Goal: Task Accomplishment & Management: Manage account settings

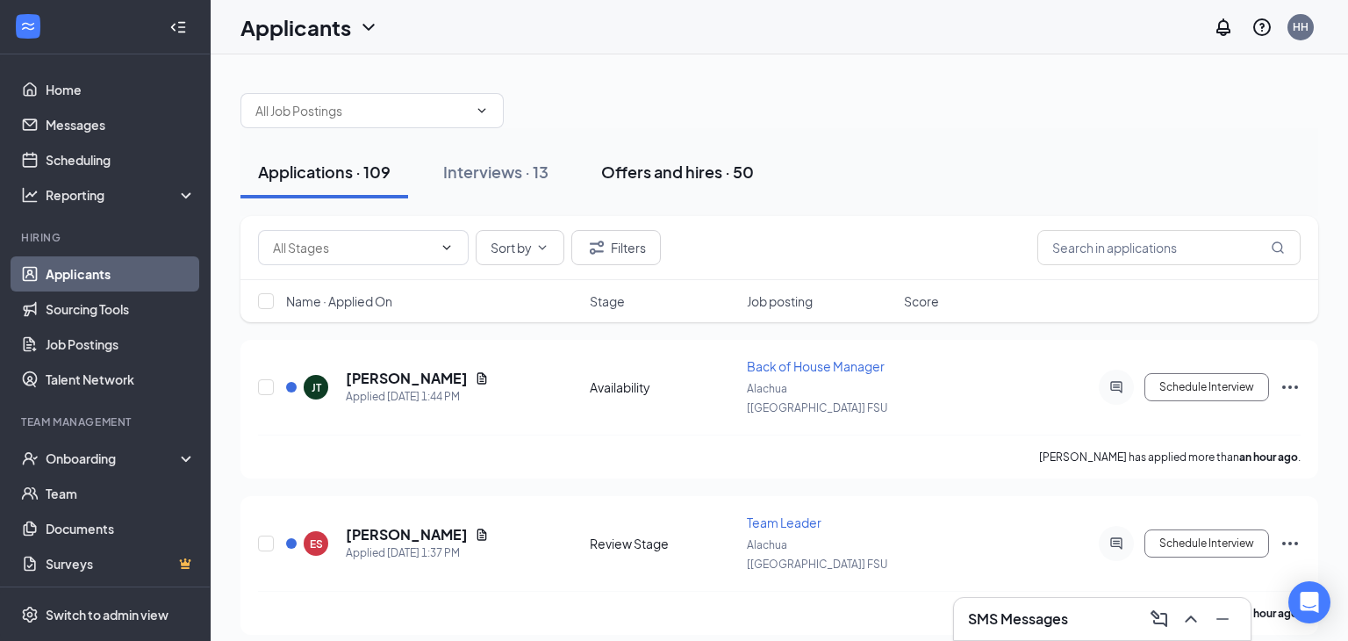
click at [660, 179] on div "Offers and hires · 50" at bounding box center [677, 172] width 153 height 22
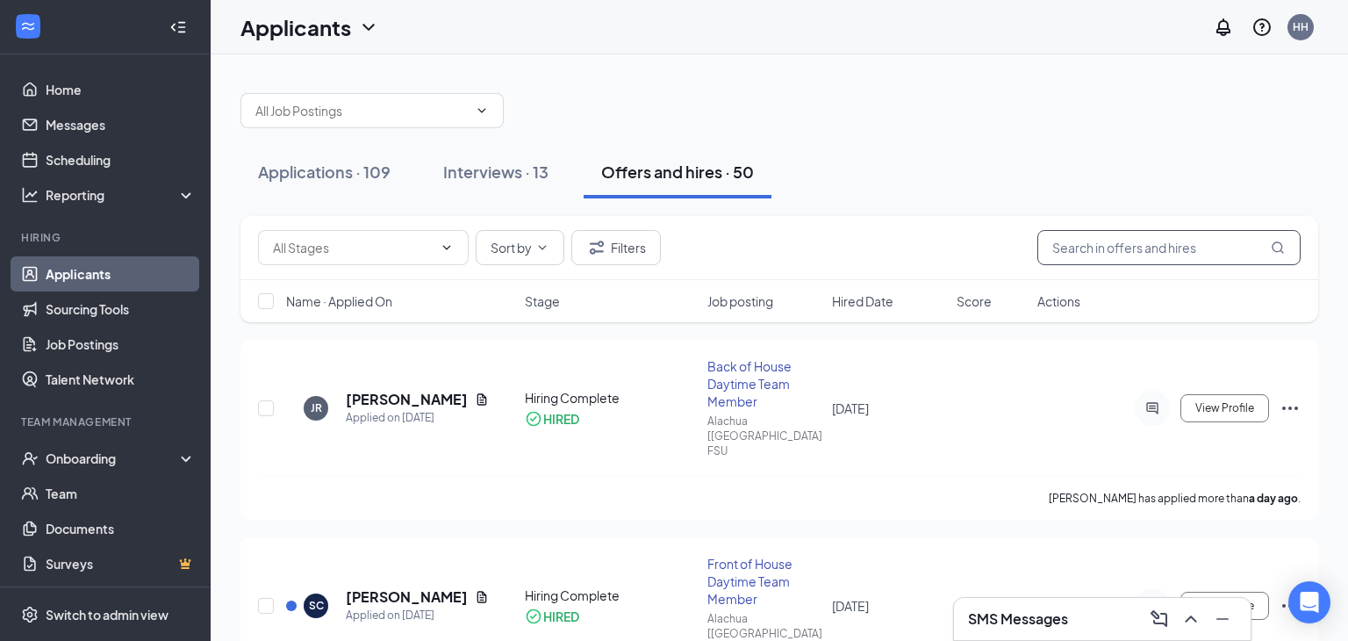
click at [1132, 240] on input "text" at bounding box center [1168, 247] width 263 height 35
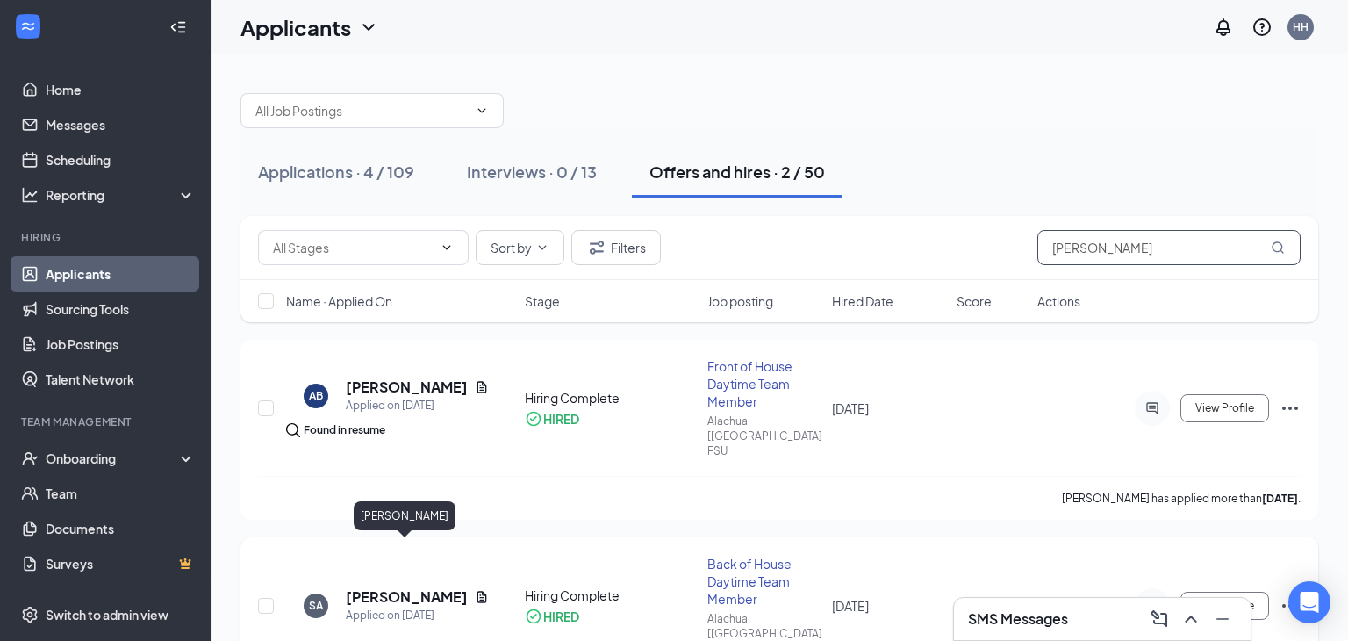
type input "sam"
click at [406, 587] on h5 "Samuel Atwood" at bounding box center [407, 596] width 122 height 19
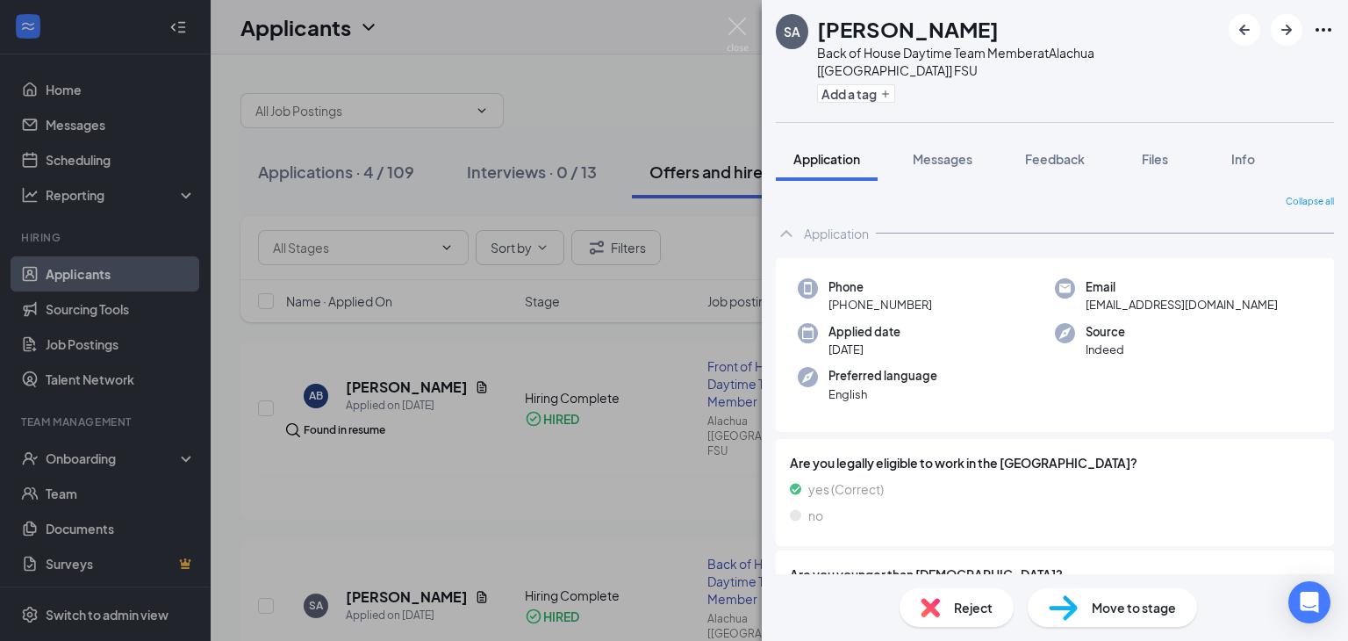
click at [97, 455] on div "SA Samuel Atwood Back of House Daytime Team Member at Alachua [FL] FSU Add a ta…" at bounding box center [674, 320] width 1348 height 641
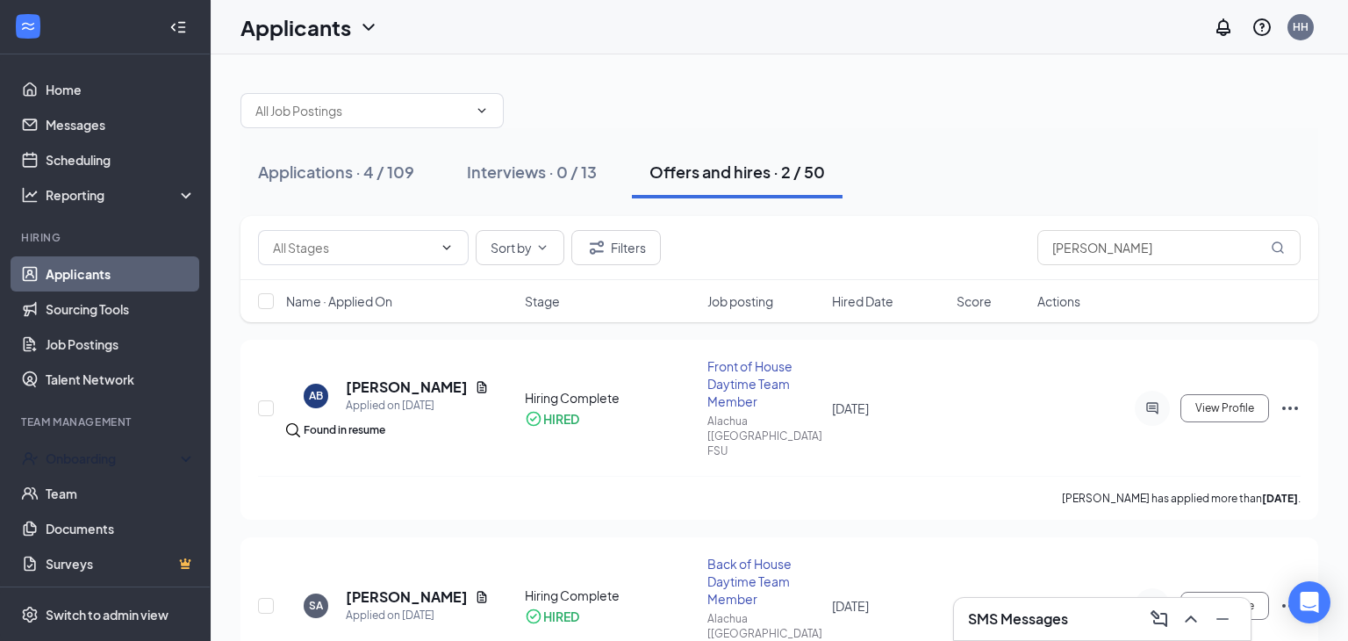
click at [97, 455] on div "Onboarding" at bounding box center [113, 458] width 135 height 18
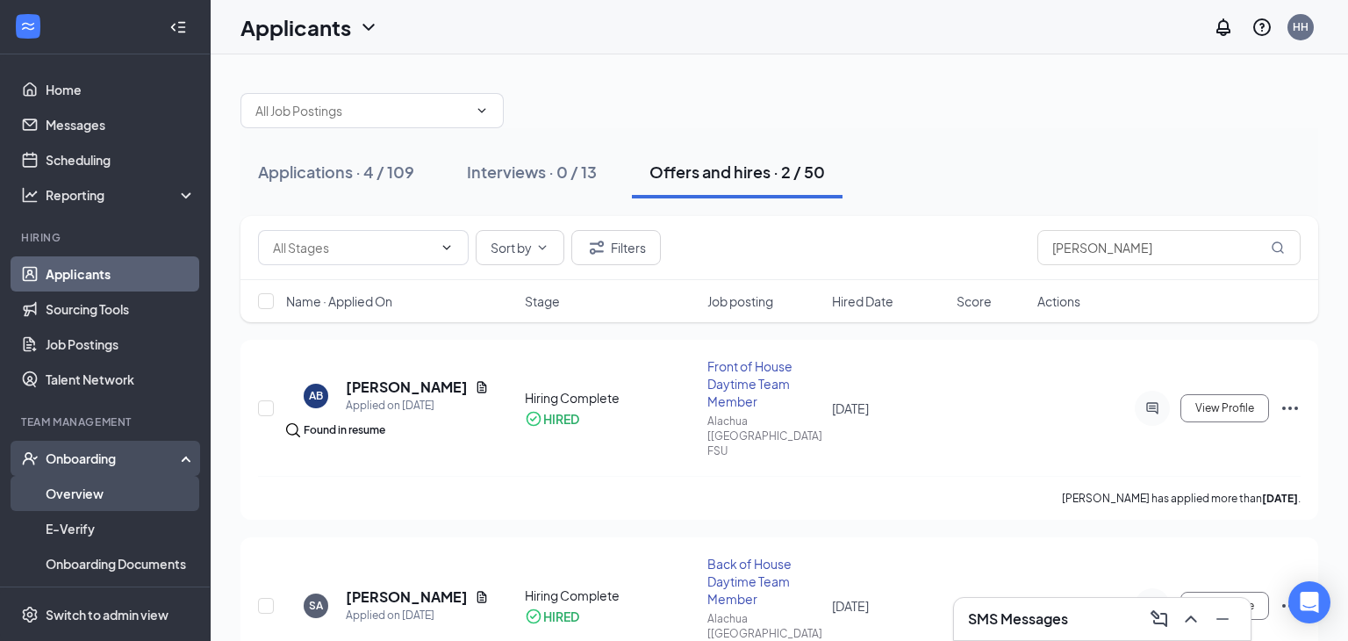
click at [75, 502] on link "Overview" at bounding box center [121, 493] width 150 height 35
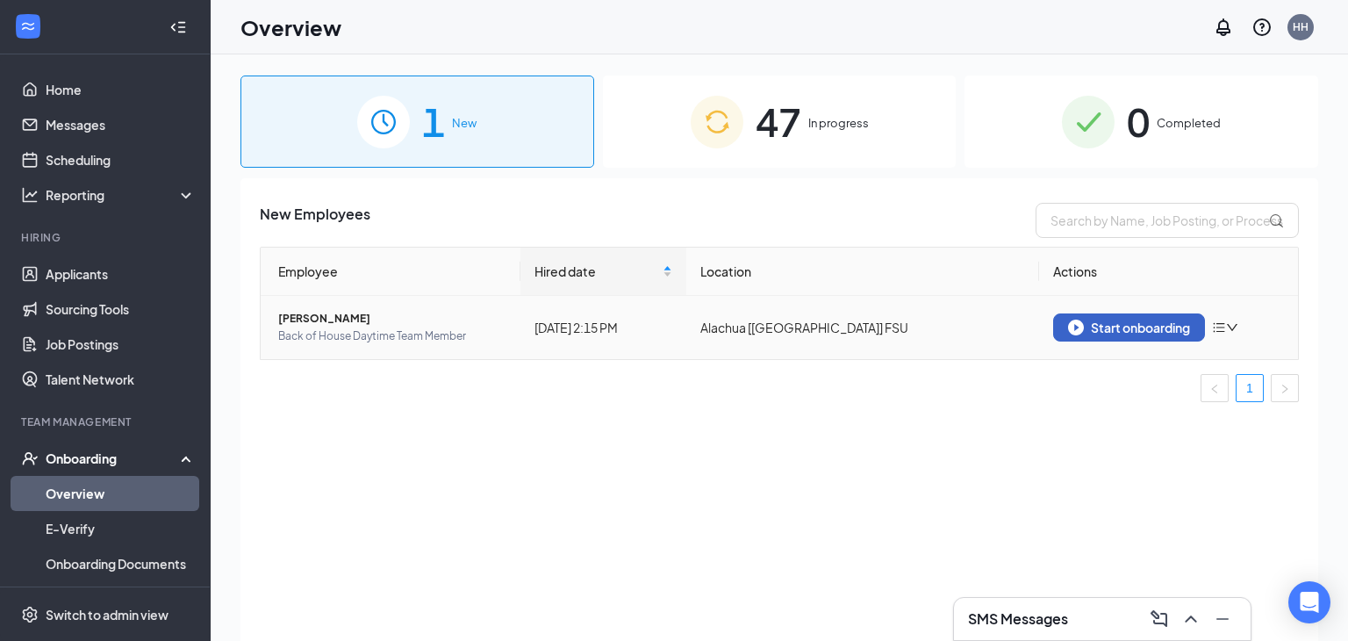
click at [1097, 329] on div "Start onboarding" at bounding box center [1129, 327] width 122 height 16
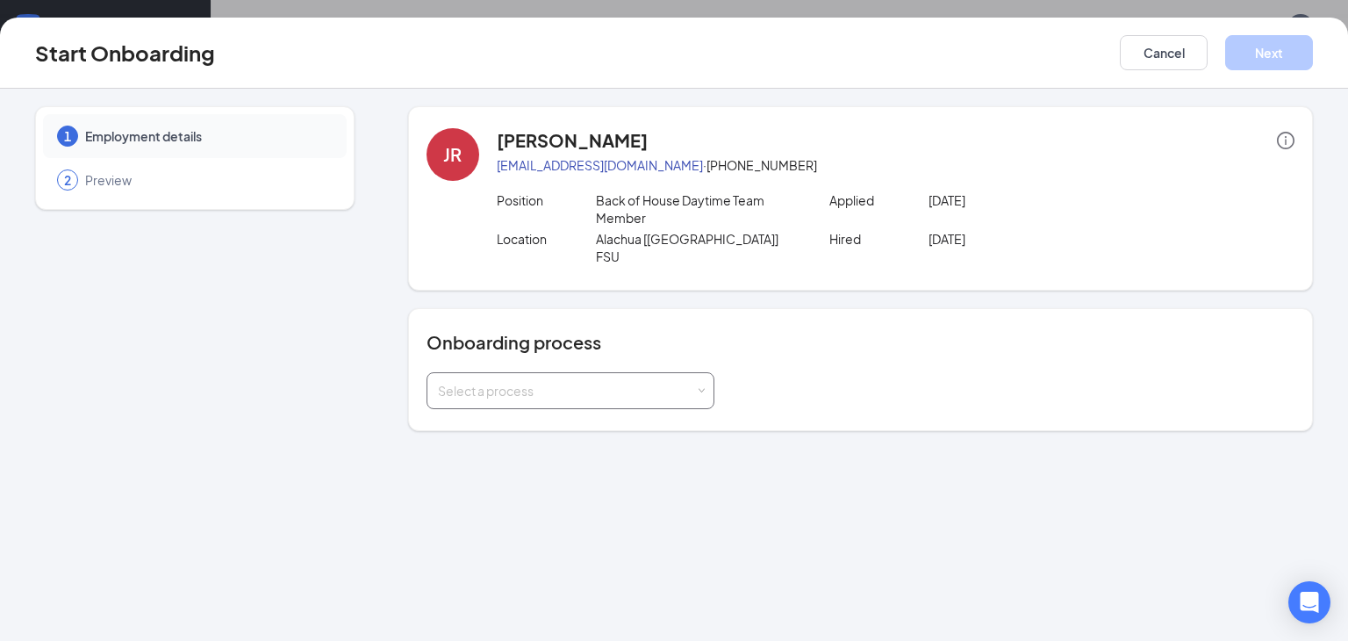
click at [682, 382] on div "Select a process" at bounding box center [566, 391] width 257 height 18
click at [642, 412] on li "Team Member Onboarding Process" at bounding box center [570, 410] width 288 height 32
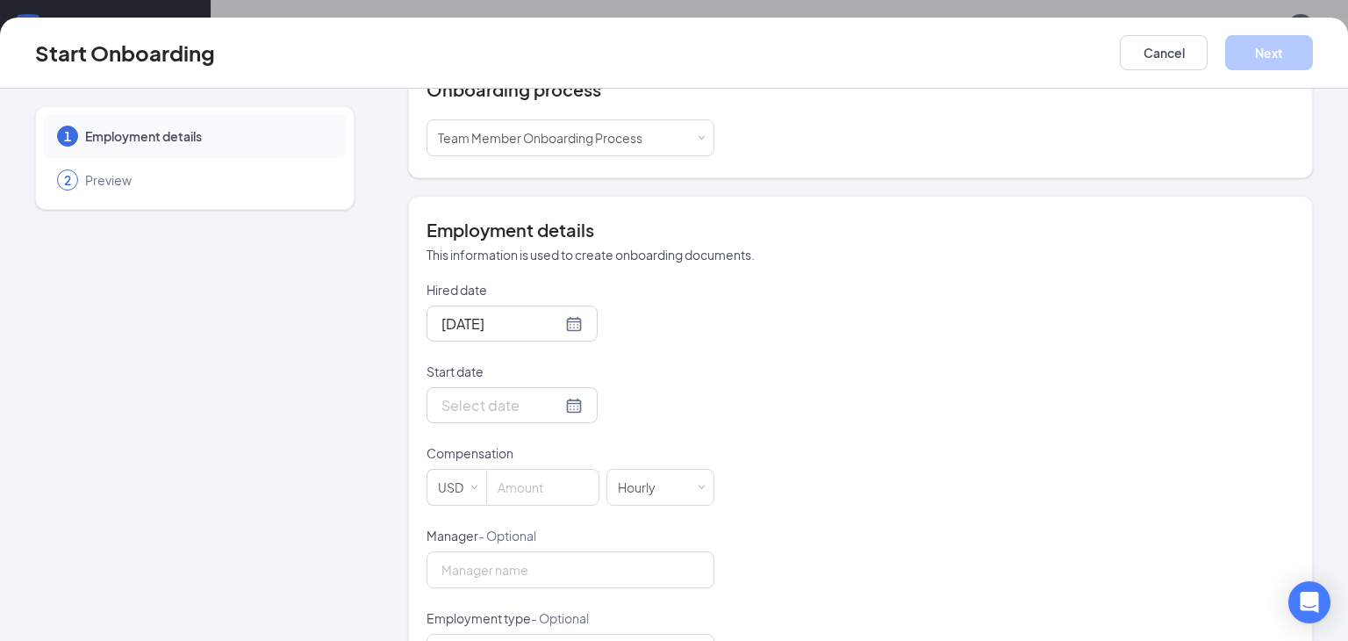
scroll to position [261, 0]
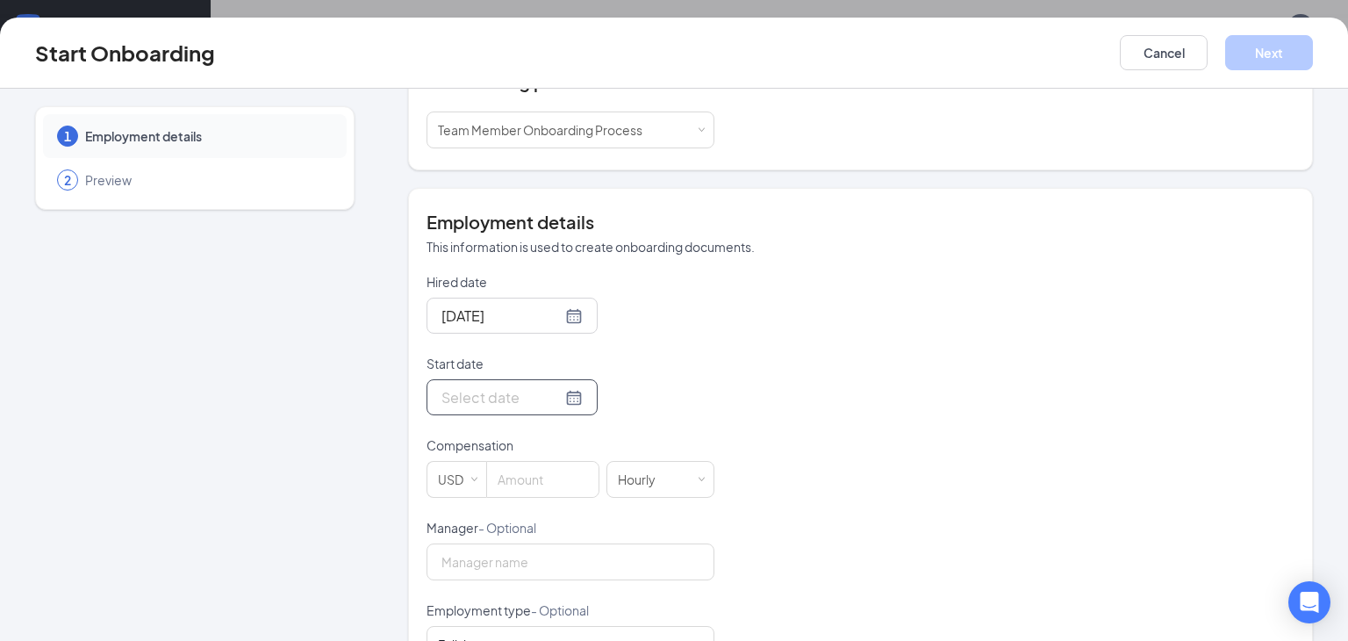
click at [571, 386] on div at bounding box center [511, 397] width 141 height 22
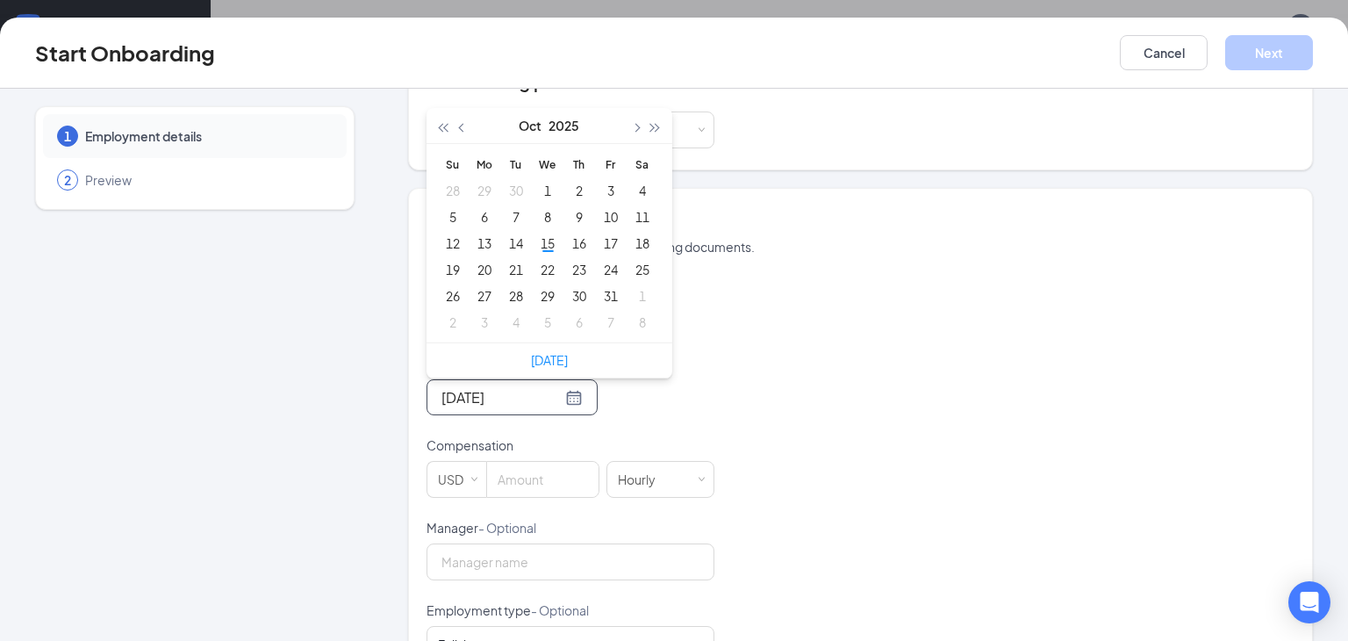
type input "Oct 1, 2025"
click at [635, 124] on span "button" at bounding box center [635, 128] width 9 height 9
type input "Nov 20, 2025"
click at [584, 259] on div "20" at bounding box center [579, 269] width 21 height 21
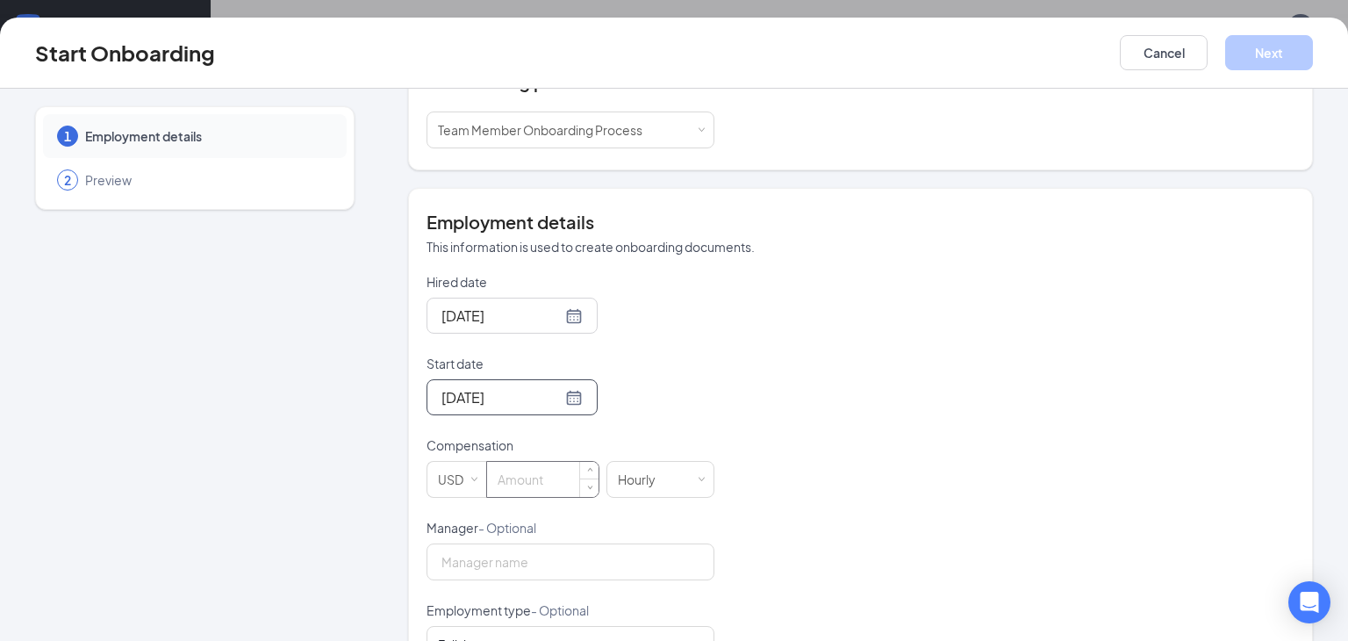
click at [514, 462] on input at bounding box center [542, 479] width 111 height 35
type input "15"
click at [605, 627] on div "Full time Works 30+ hours per week and is reasonably expected to work" at bounding box center [570, 644] width 265 height 35
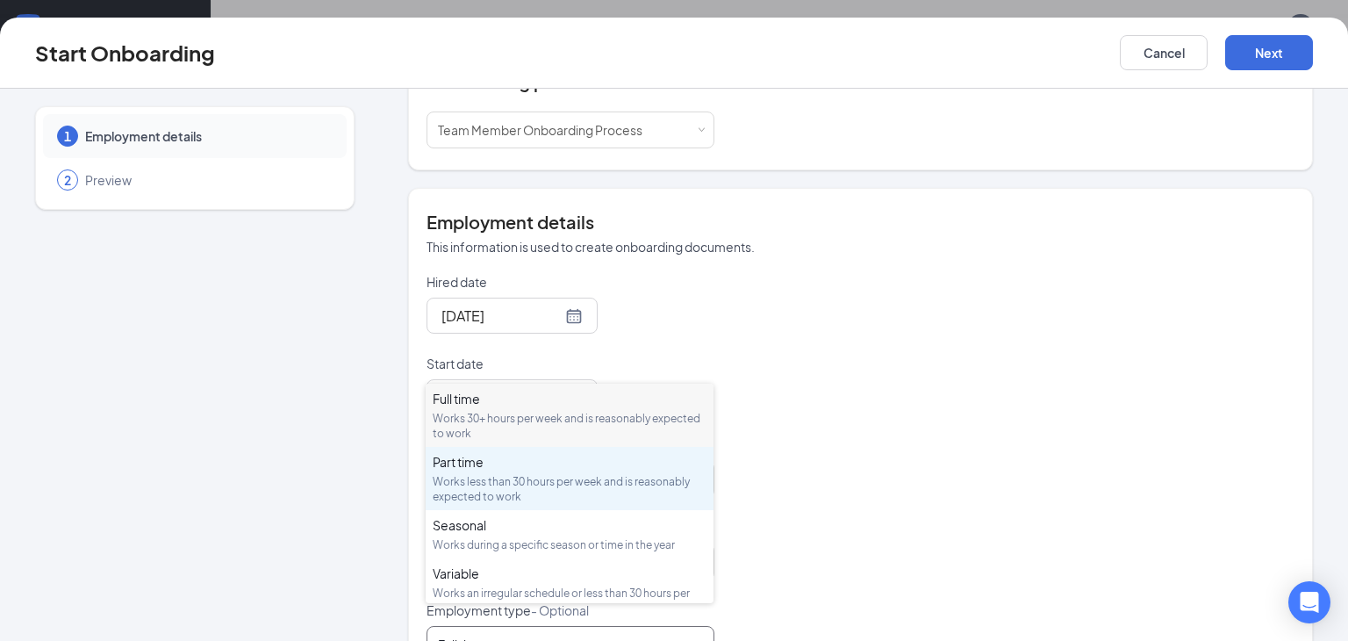
click at [549, 470] on div "Part time Works less than 30 hours per week and is reasonably expected to work" at bounding box center [570, 478] width 274 height 51
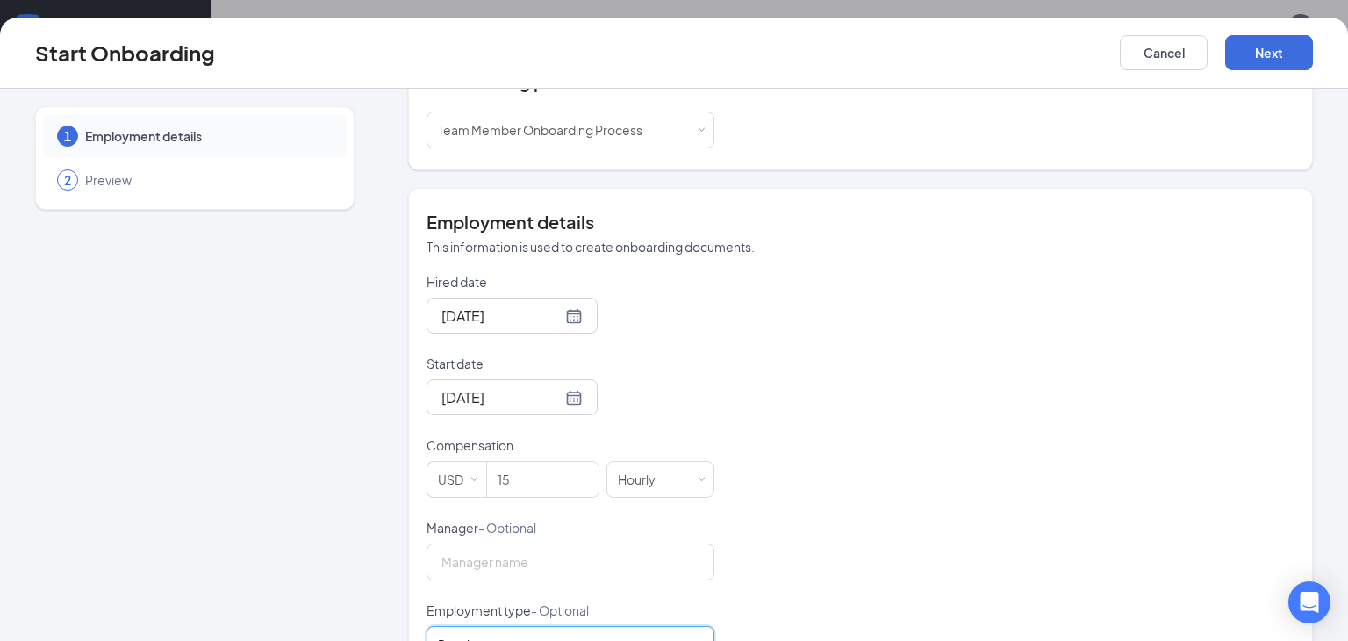
scroll to position [487, 0]
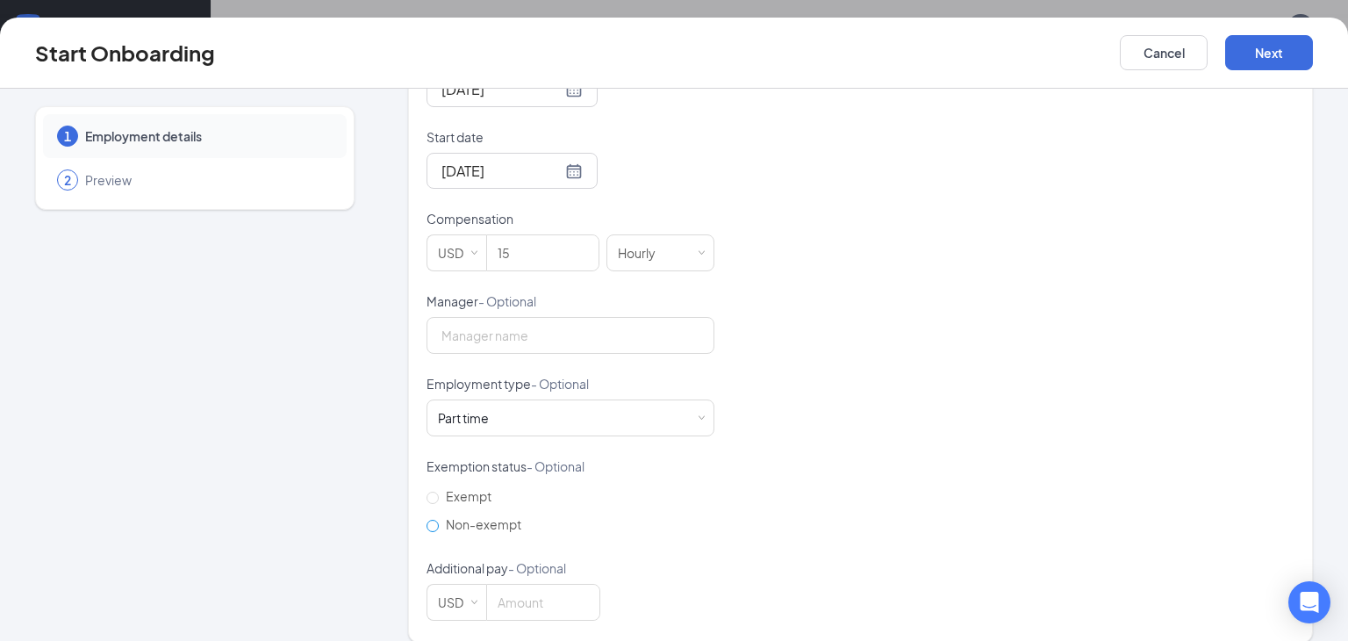
click at [432, 512] on label "Non-exempt" at bounding box center [478, 524] width 102 height 28
click at [432, 520] on input "Non-exempt" at bounding box center [433, 526] width 12 height 12
radio input "true"
click at [1269, 53] on button "Next" at bounding box center [1269, 52] width 88 height 35
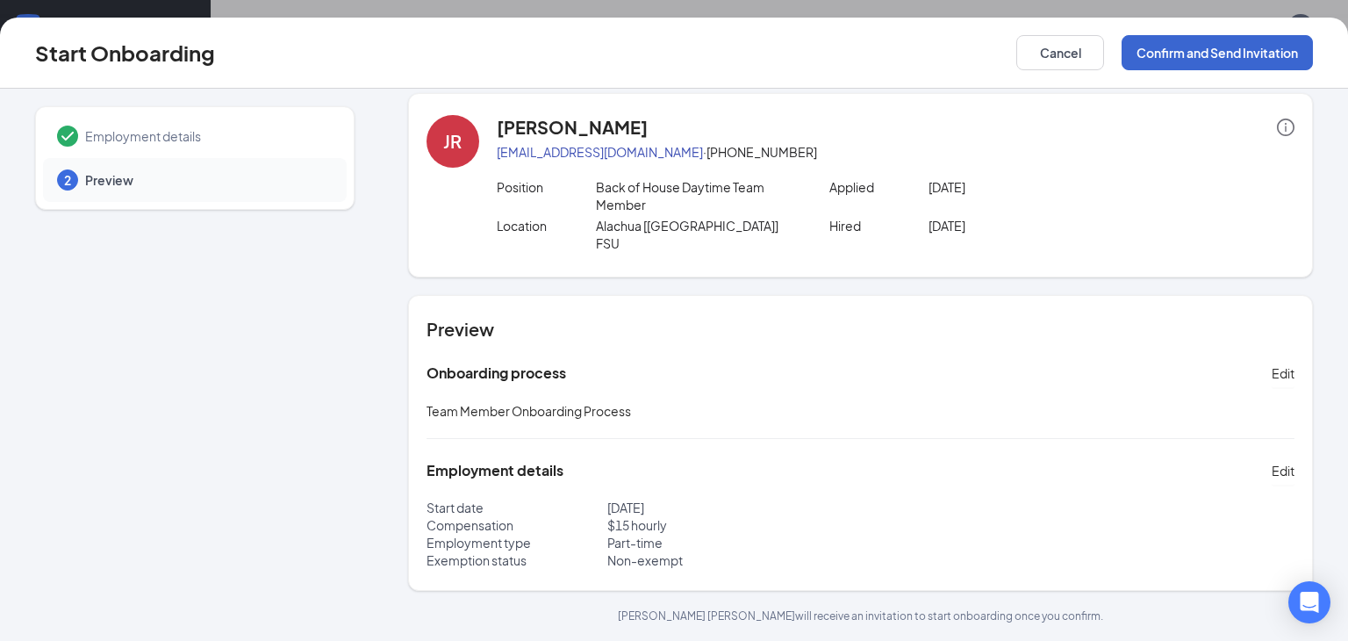
scroll to position [0, 0]
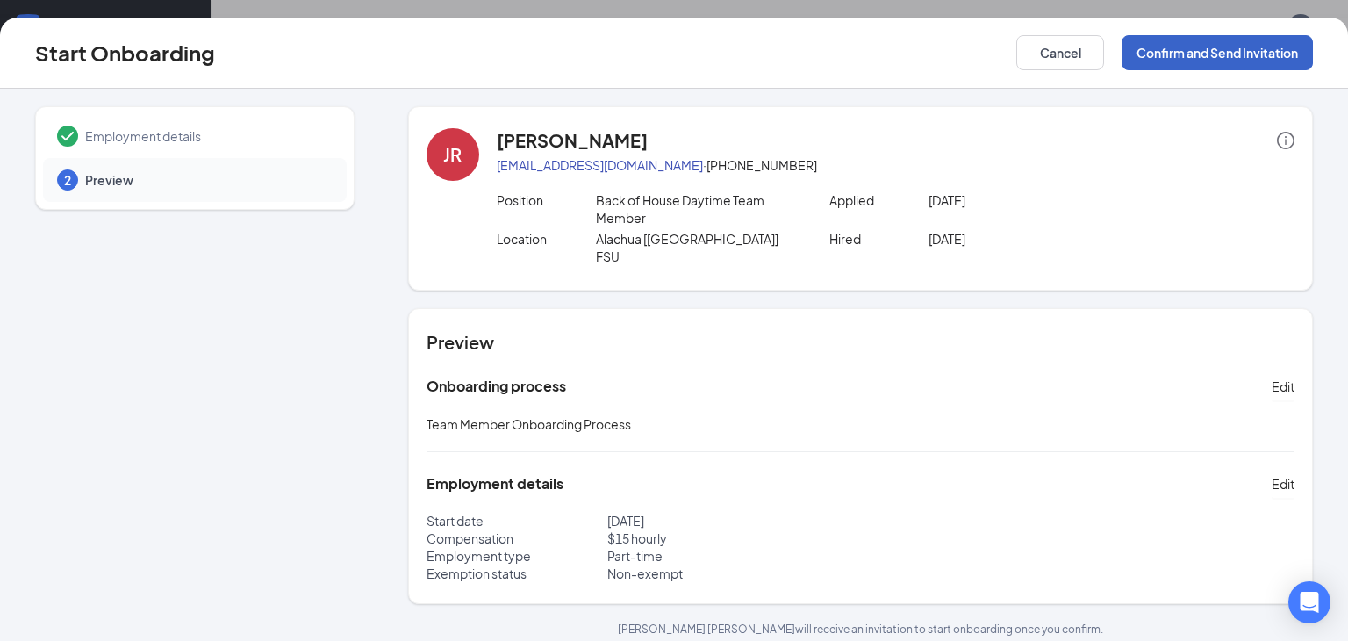
click at [1249, 55] on button "Confirm and Send Invitation" at bounding box center [1217, 52] width 191 height 35
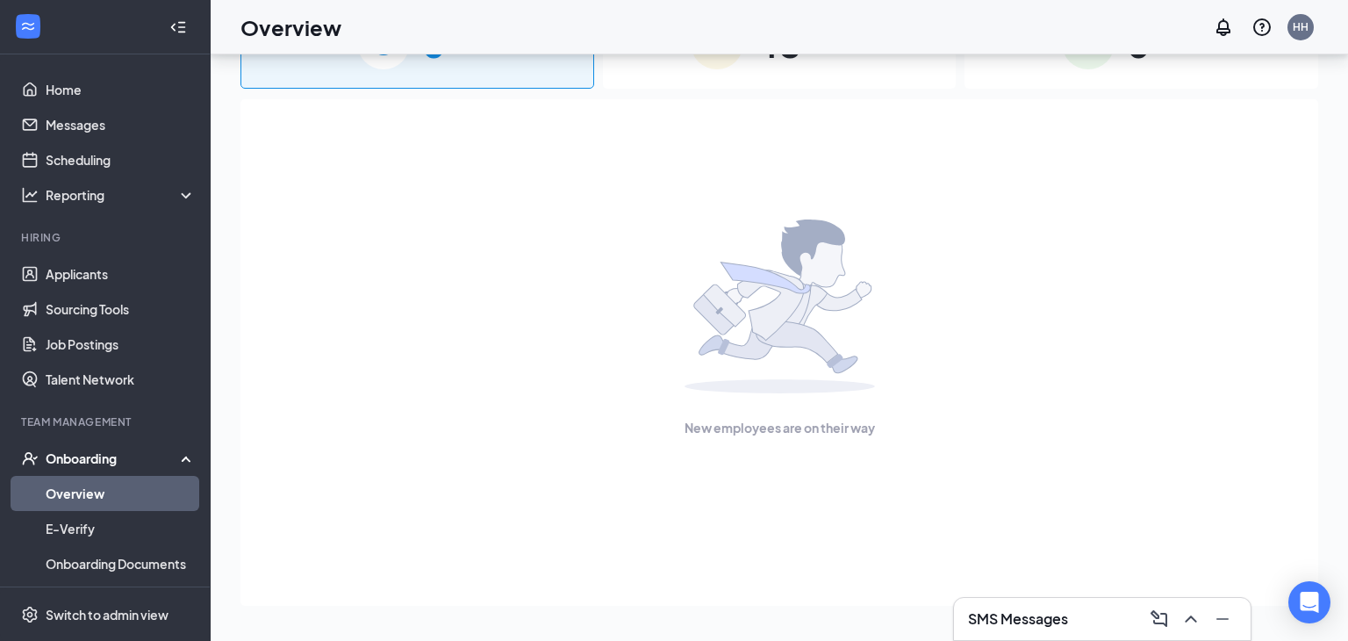
click at [768, 61] on span "48" at bounding box center [779, 42] width 46 height 61
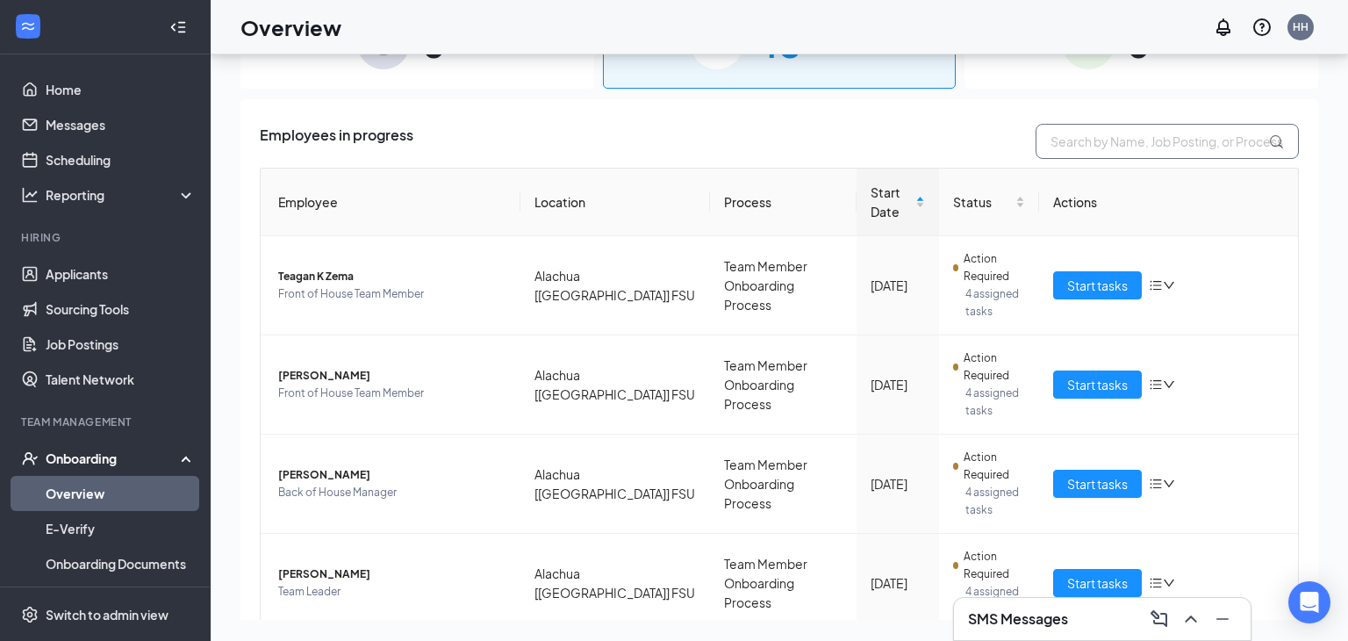
click at [1085, 142] on input "text" at bounding box center [1167, 141] width 263 height 35
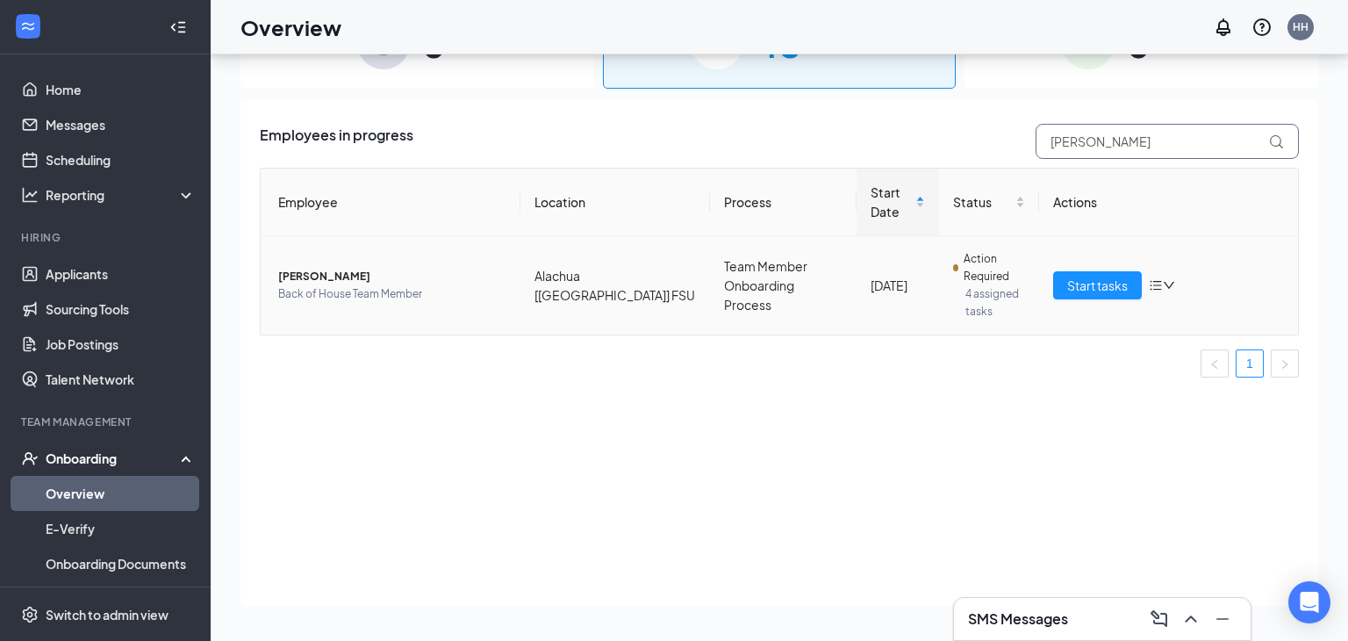
type input "sam"
click at [319, 277] on span "Samuel Atwood" at bounding box center [392, 277] width 228 height 18
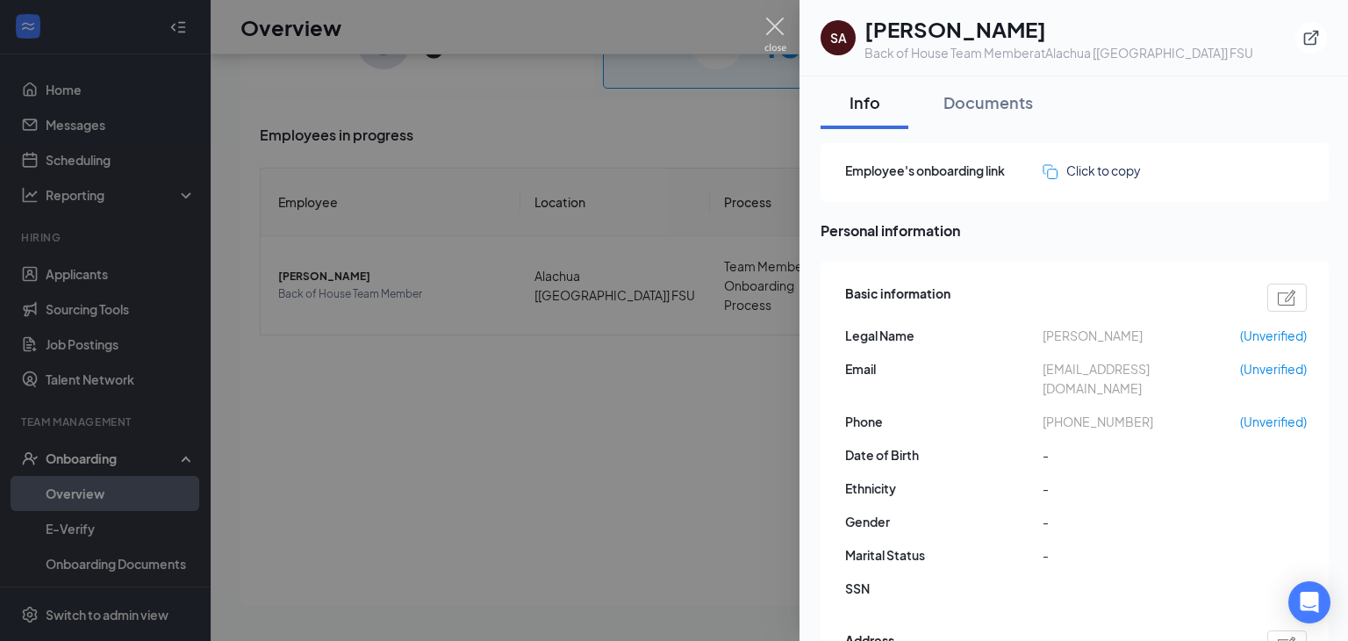
click at [776, 31] on img at bounding box center [775, 35] width 22 height 34
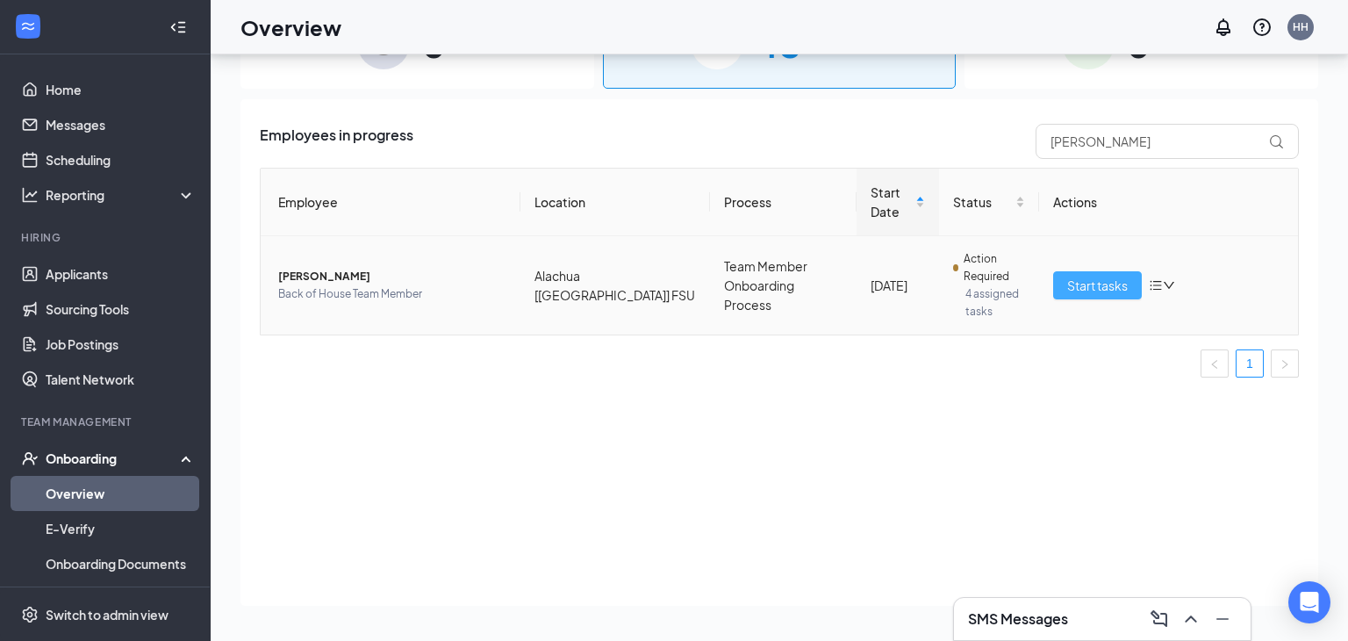
click at [1101, 285] on span "Start tasks" at bounding box center [1097, 285] width 61 height 19
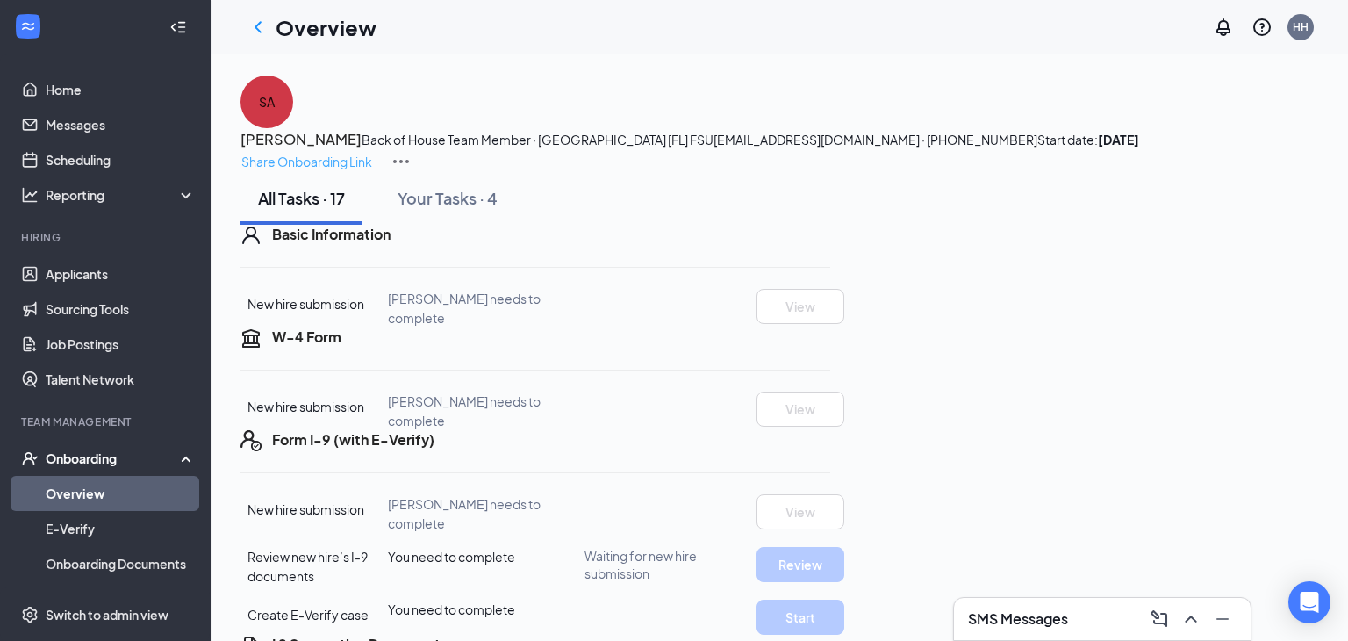
click at [372, 152] on p "Share Onboarding Link" at bounding box center [306, 161] width 131 height 19
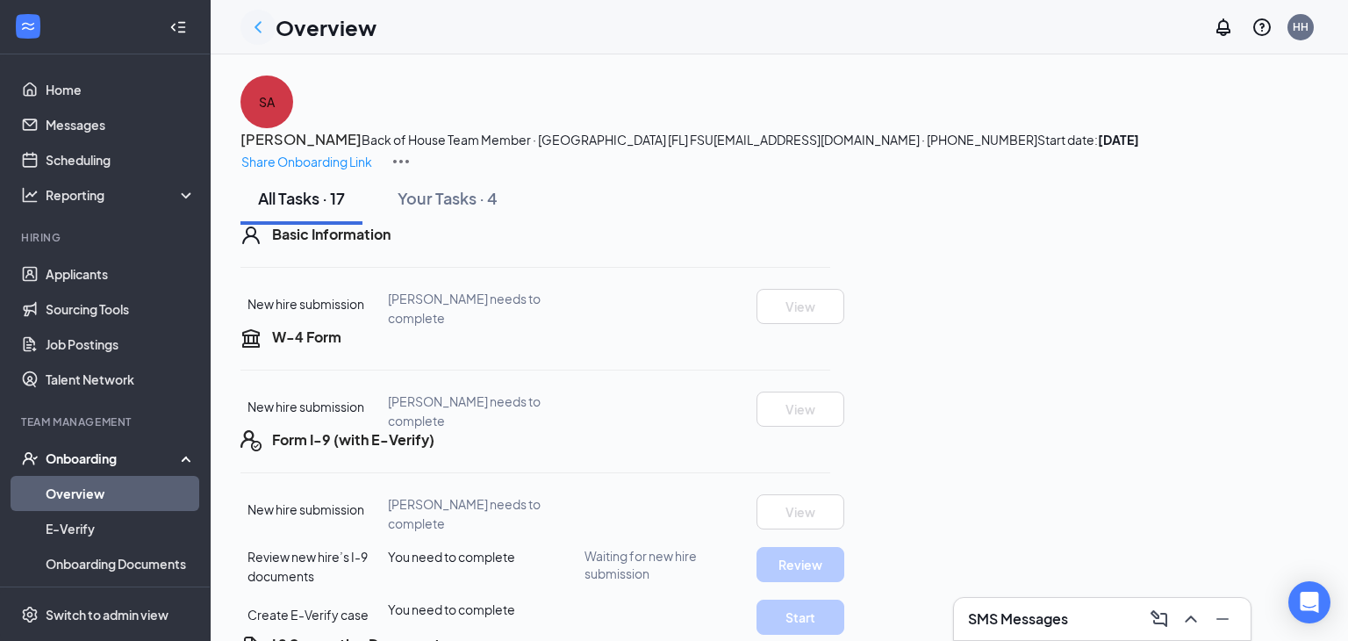
click at [255, 31] on icon "ChevronLeft" at bounding box center [257, 27] width 21 height 21
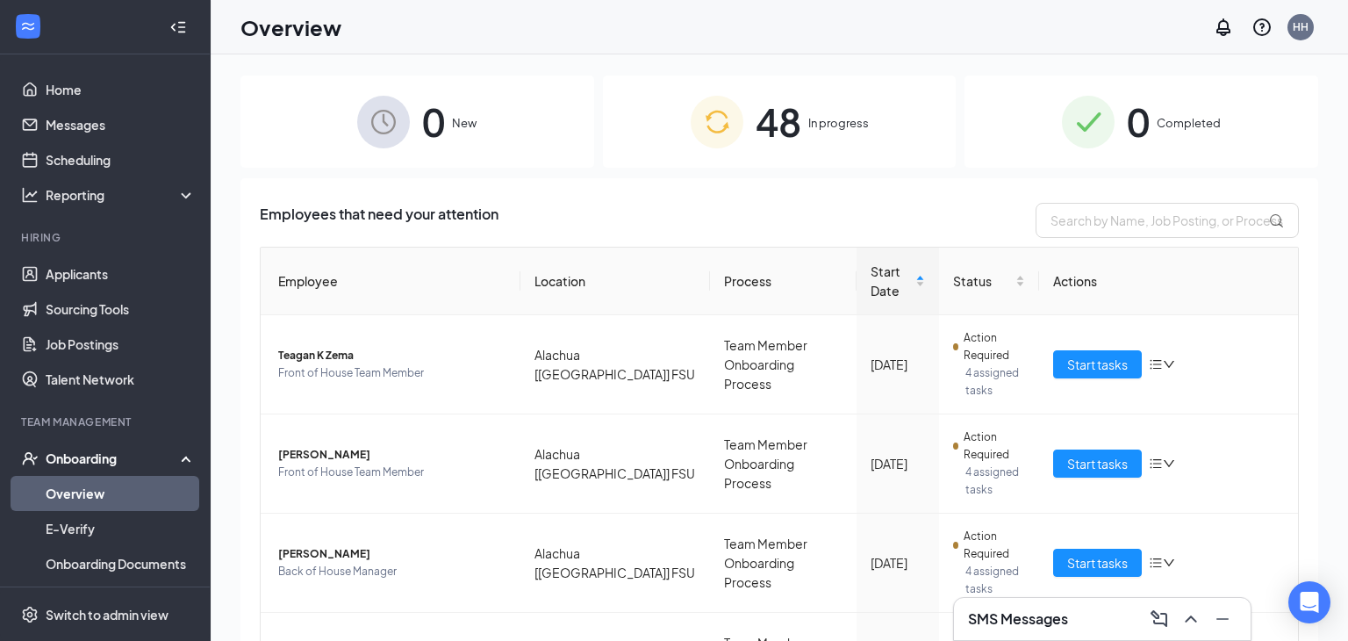
click at [190, 456] on icon at bounding box center [190, 456] width 14 height 0
click at [81, 492] on link "Team" at bounding box center [121, 493] width 150 height 35
click at [786, 128] on span "48" at bounding box center [779, 121] width 46 height 61
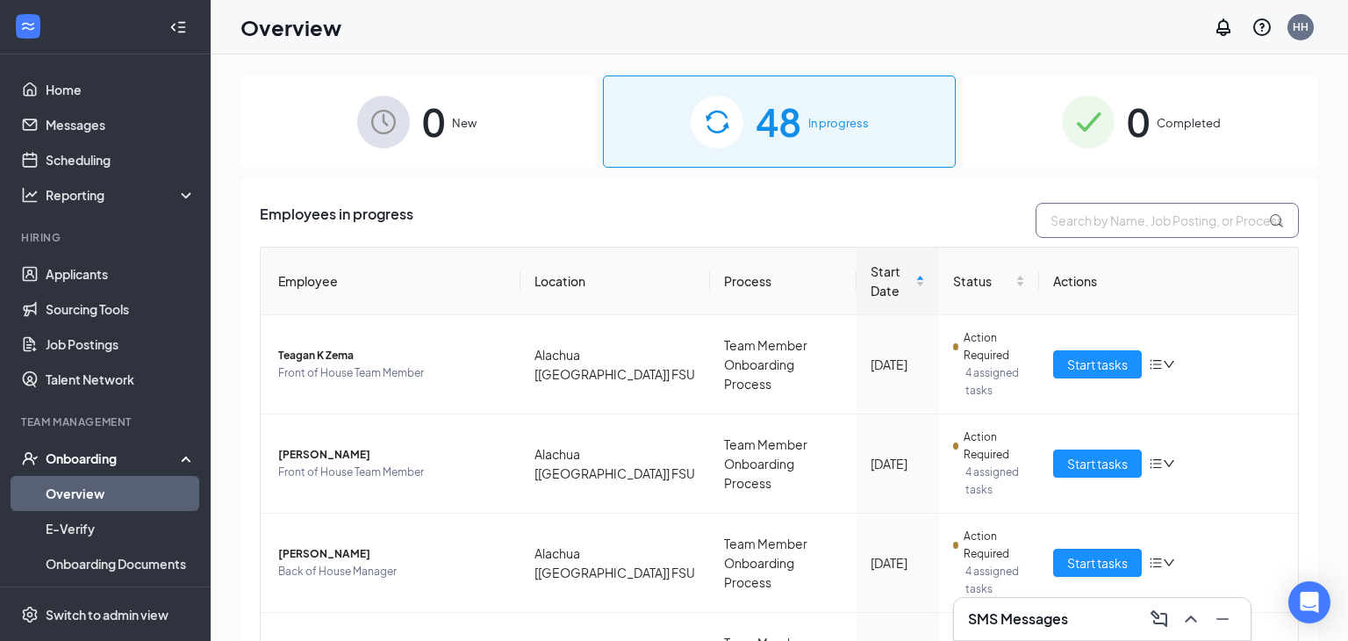
click at [1089, 220] on input "text" at bounding box center [1167, 220] width 263 height 35
type input "kay"
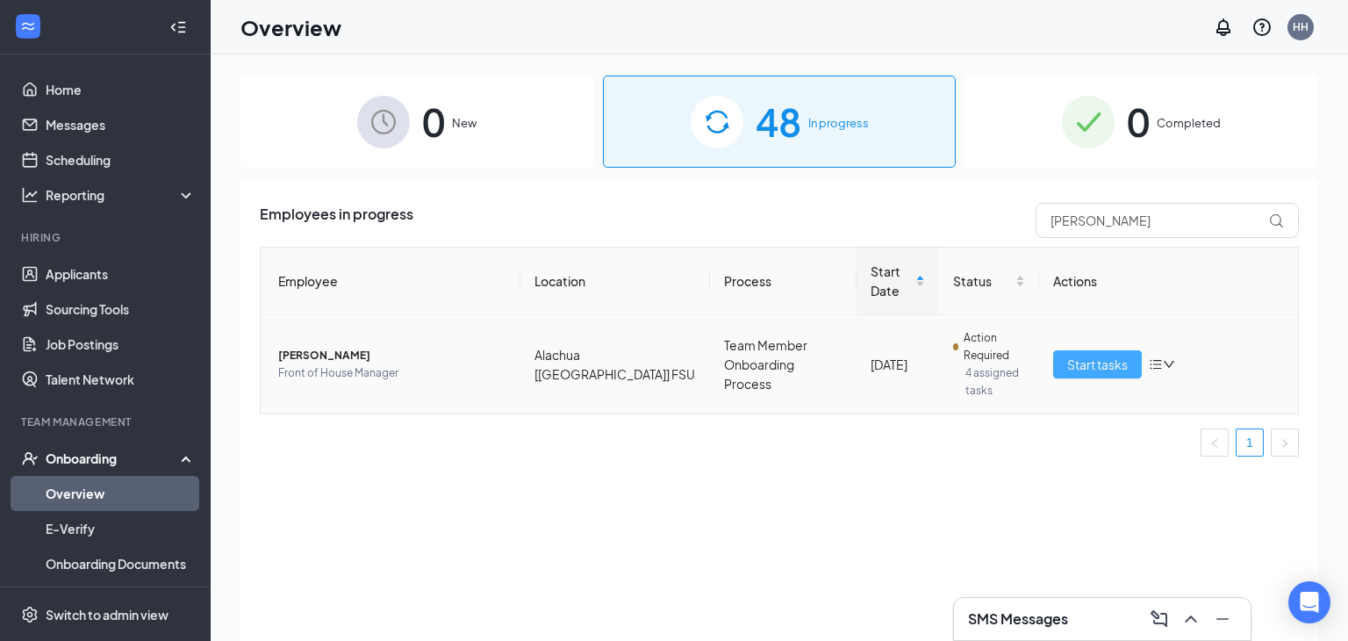
click at [1088, 361] on span "Start tasks" at bounding box center [1097, 364] width 61 height 19
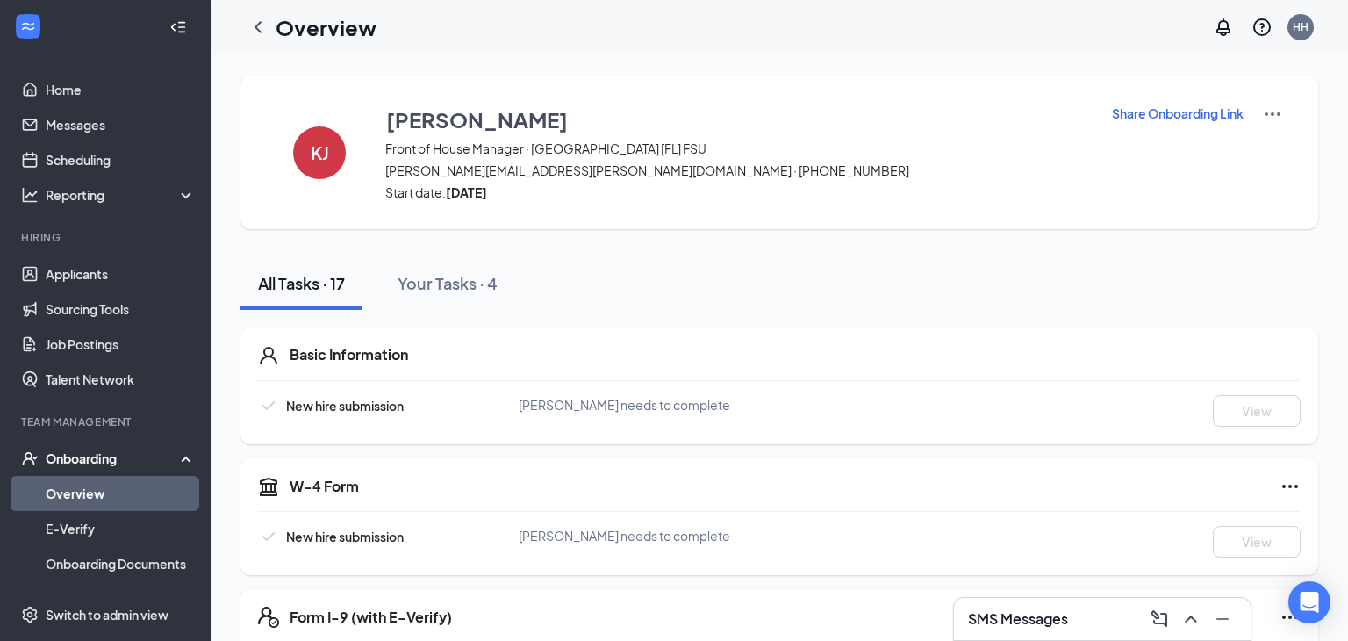
click at [1155, 115] on p "Share Onboarding Link" at bounding box center [1178, 113] width 132 height 18
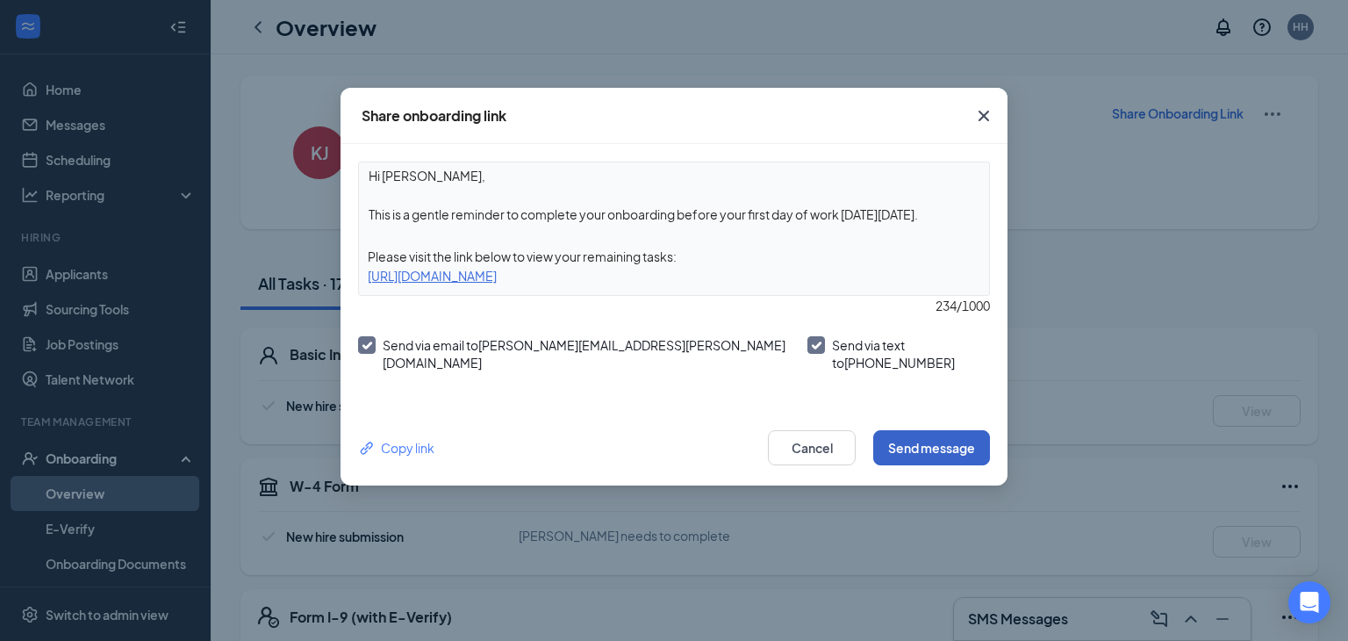
click at [914, 440] on button "Send message" at bounding box center [931, 447] width 117 height 35
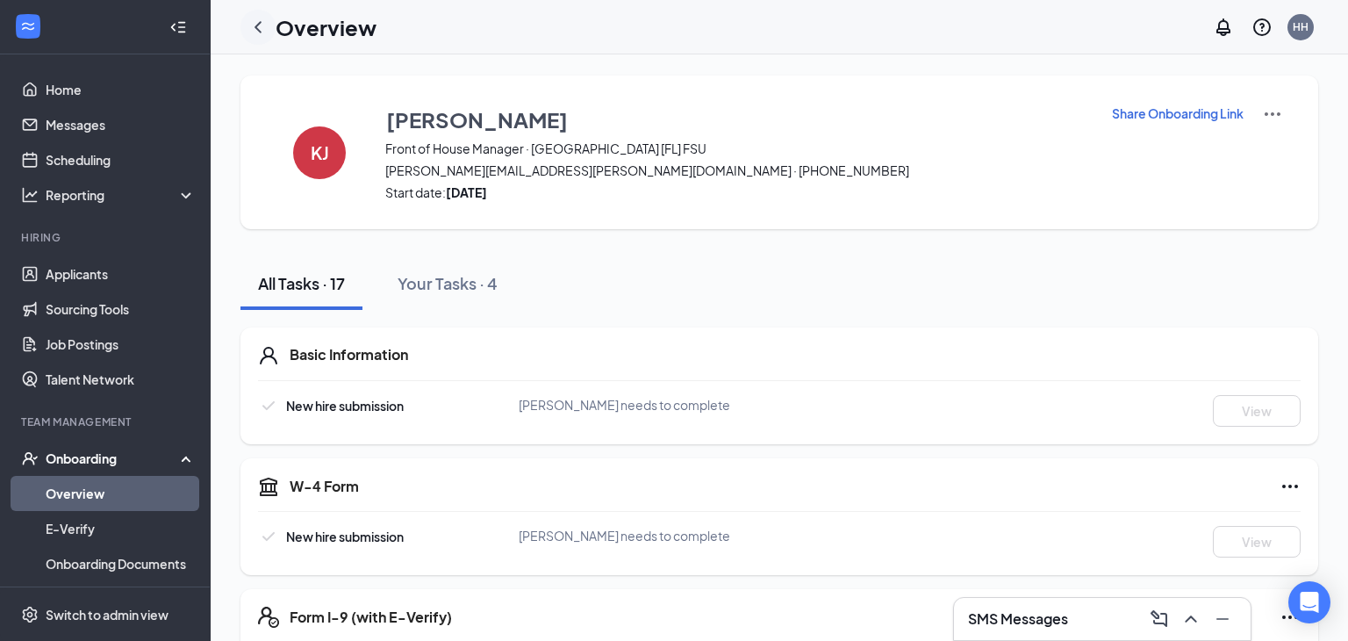
click at [263, 28] on icon "ChevronLeft" at bounding box center [257, 27] width 21 height 21
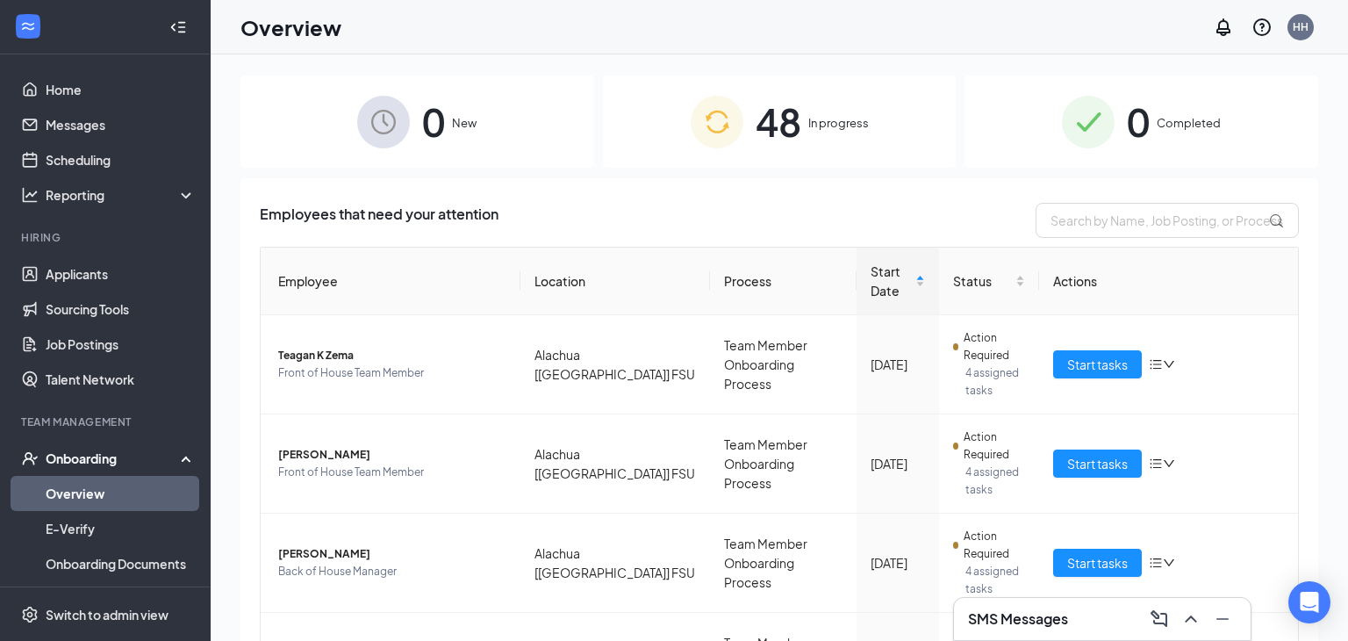
click at [185, 465] on div "Onboarding" at bounding box center [105, 458] width 211 height 35
click at [71, 502] on link "Team" at bounding box center [121, 493] width 150 height 35
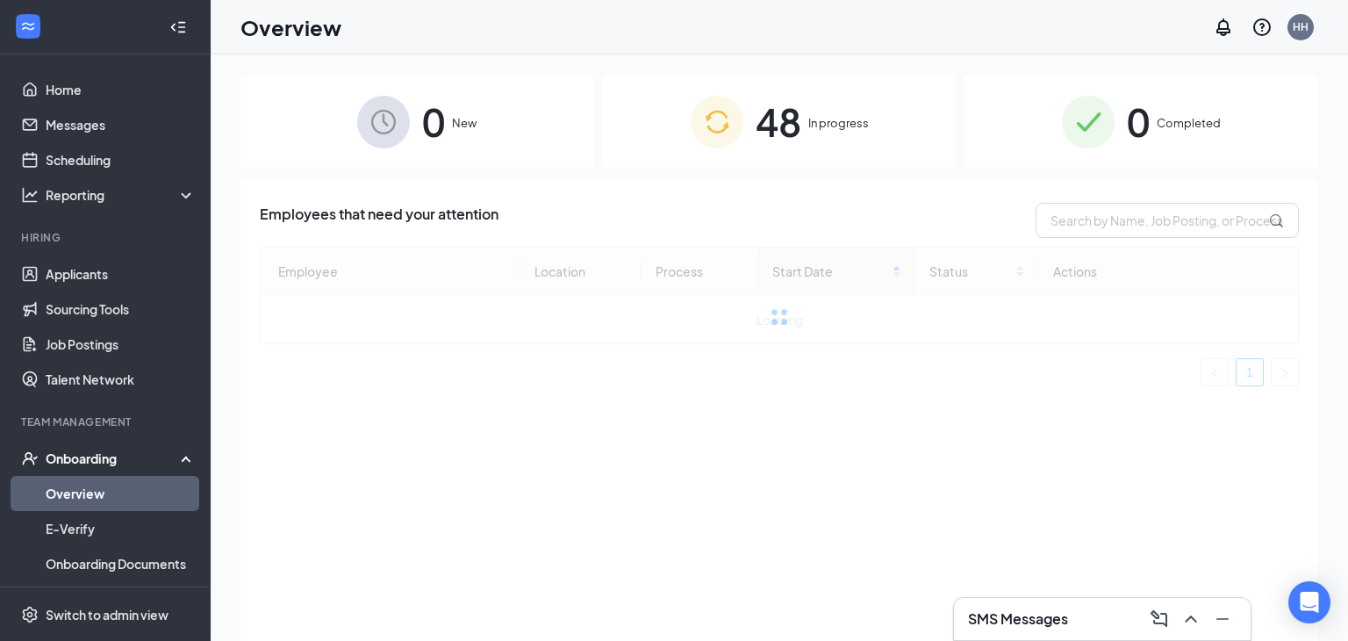
click at [778, 133] on span "48" at bounding box center [779, 121] width 46 height 61
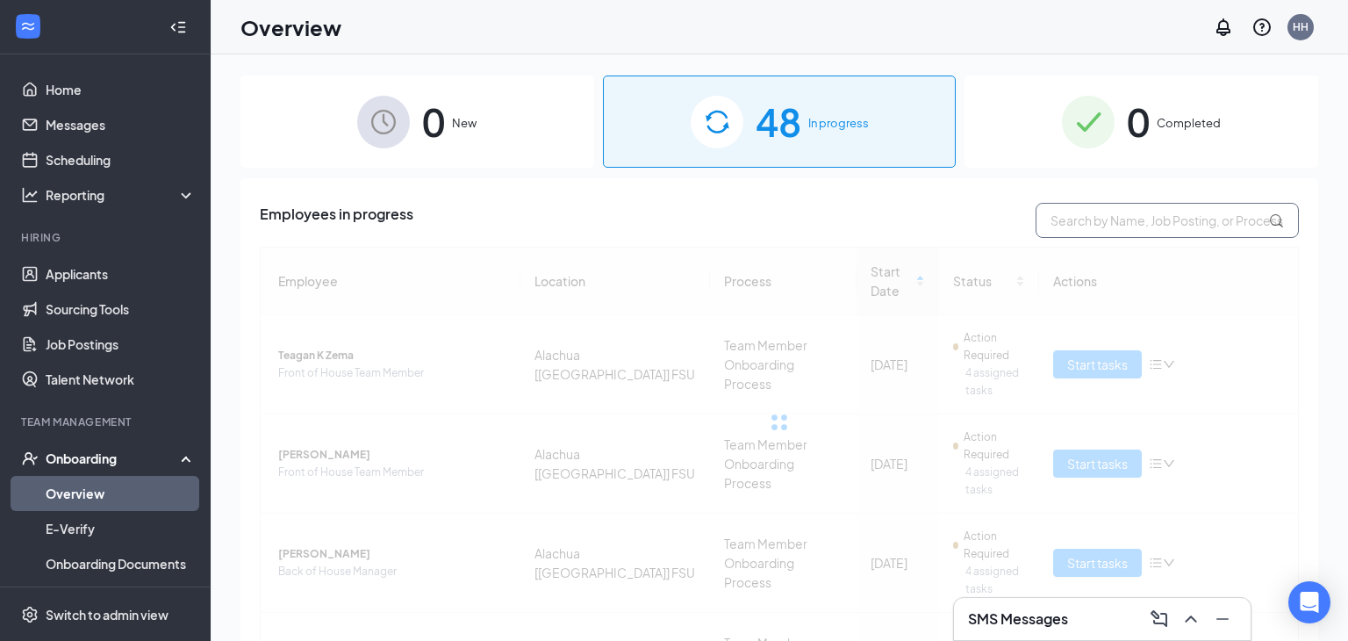
click at [1086, 227] on input "text" at bounding box center [1167, 220] width 263 height 35
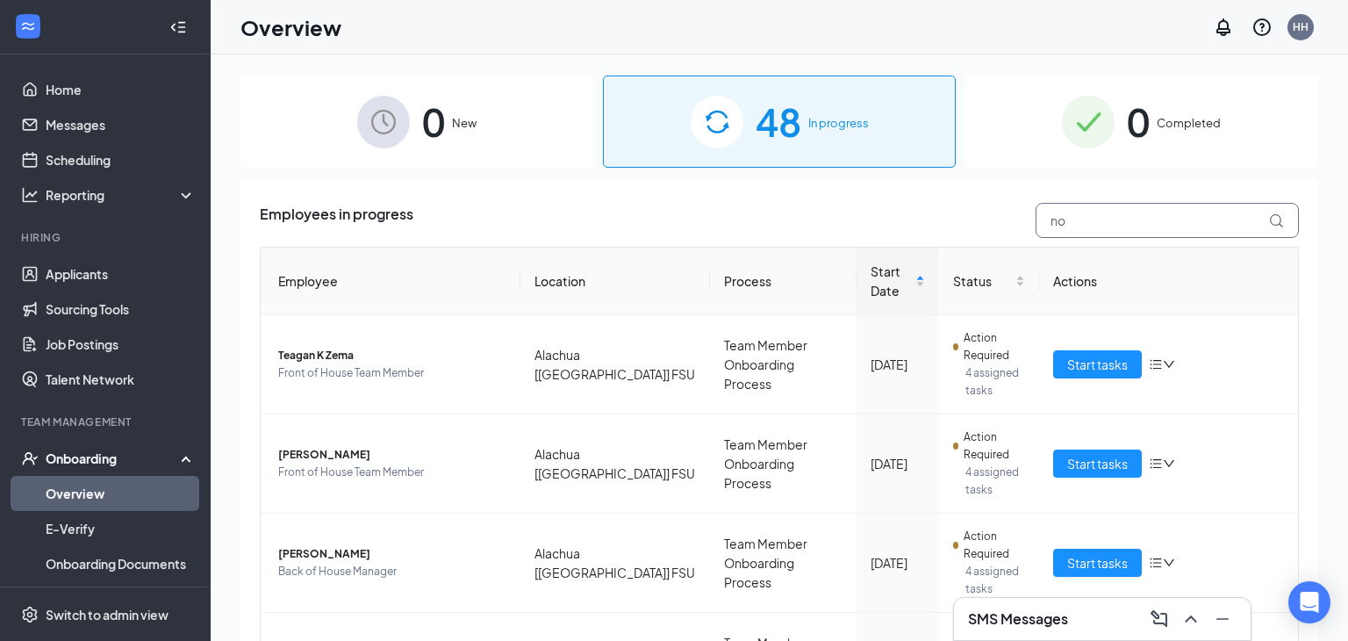
type input "noa"
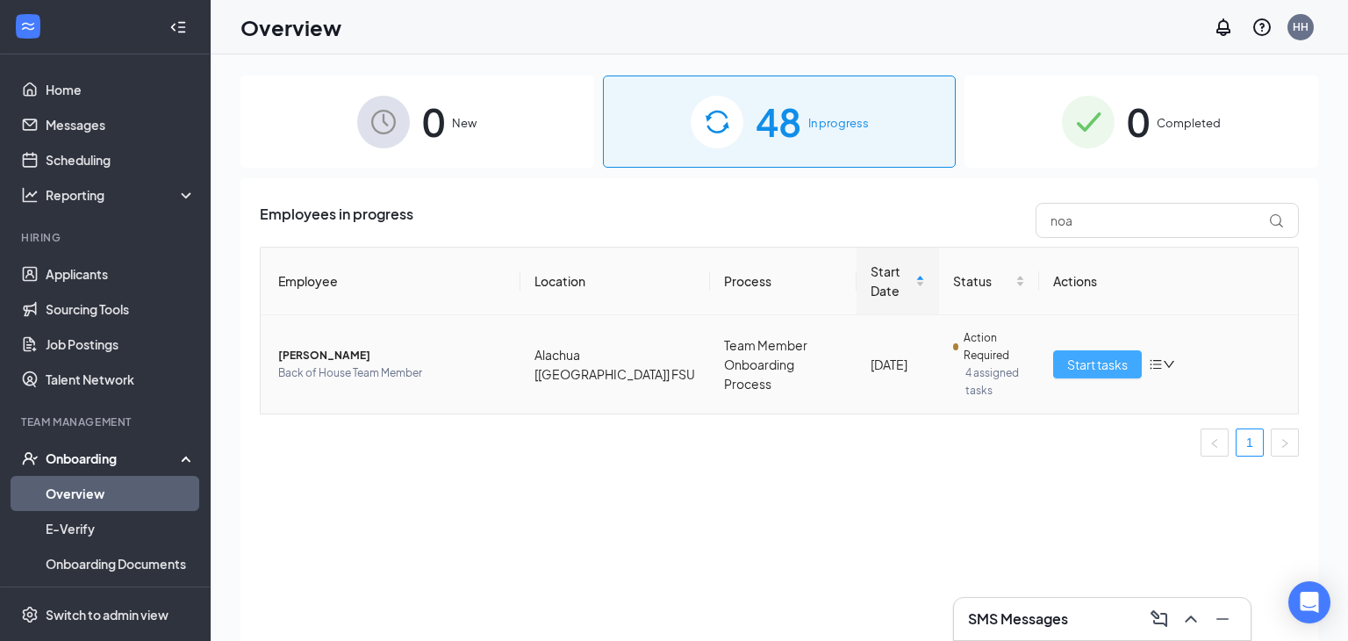
click at [1085, 363] on span "Start tasks" at bounding box center [1097, 364] width 61 height 19
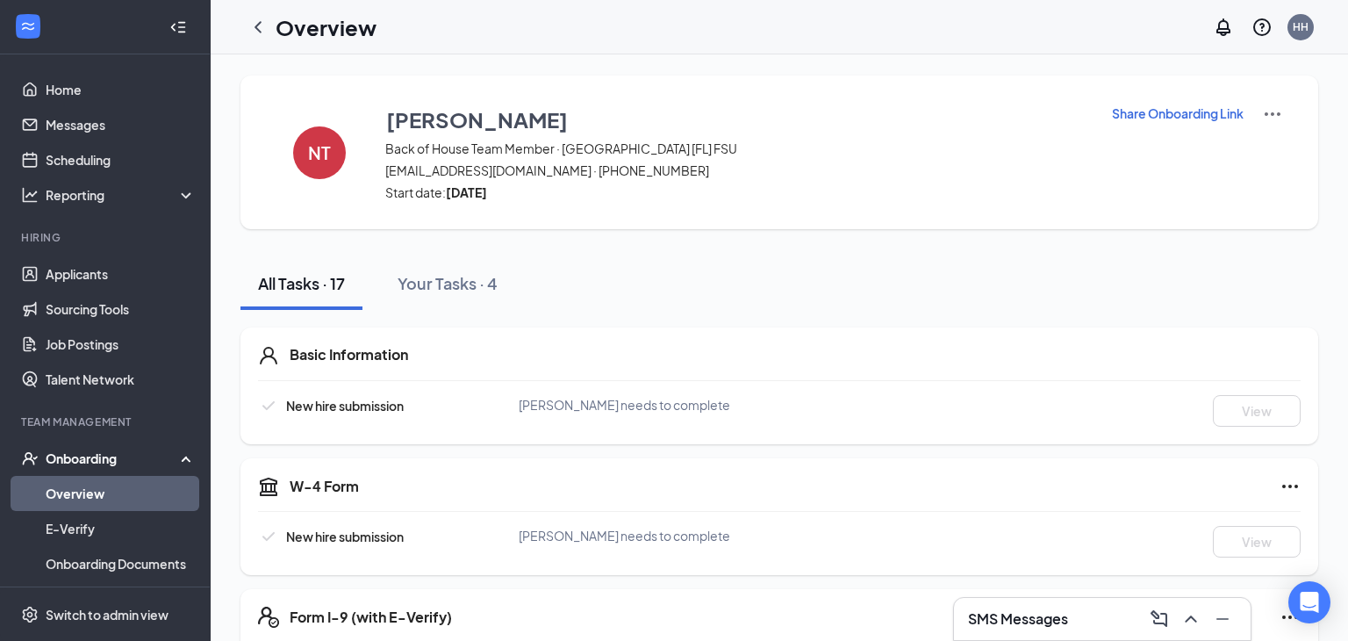
click at [1122, 114] on p "Share Onboarding Link" at bounding box center [1178, 113] width 132 height 18
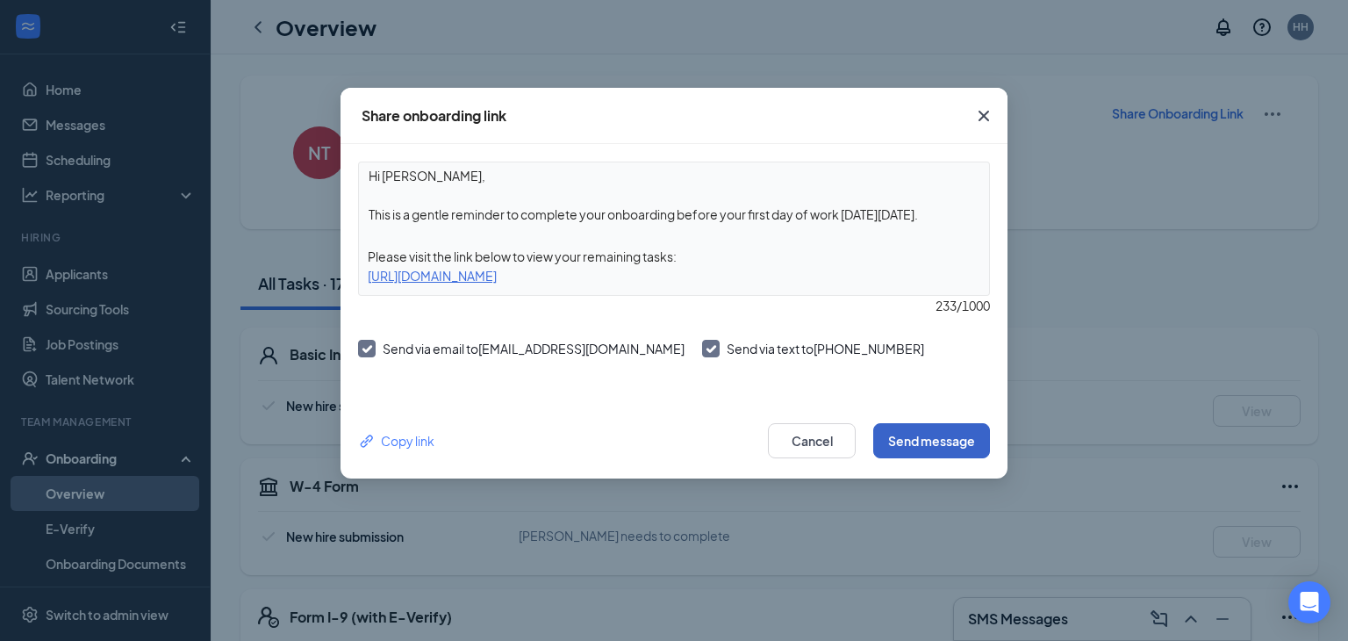
click at [930, 444] on button "Send message" at bounding box center [931, 440] width 117 height 35
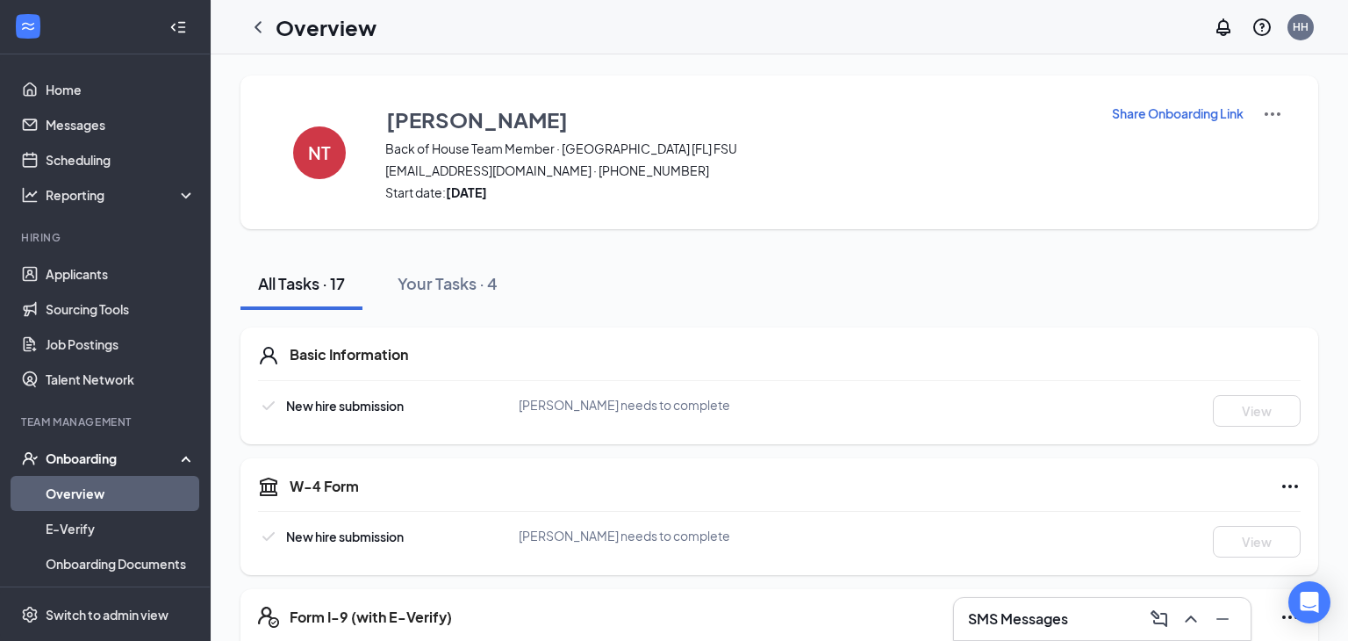
click at [186, 463] on div "Onboarding" at bounding box center [105, 458] width 211 height 35
click at [70, 496] on link "Team" at bounding box center [121, 493] width 150 height 35
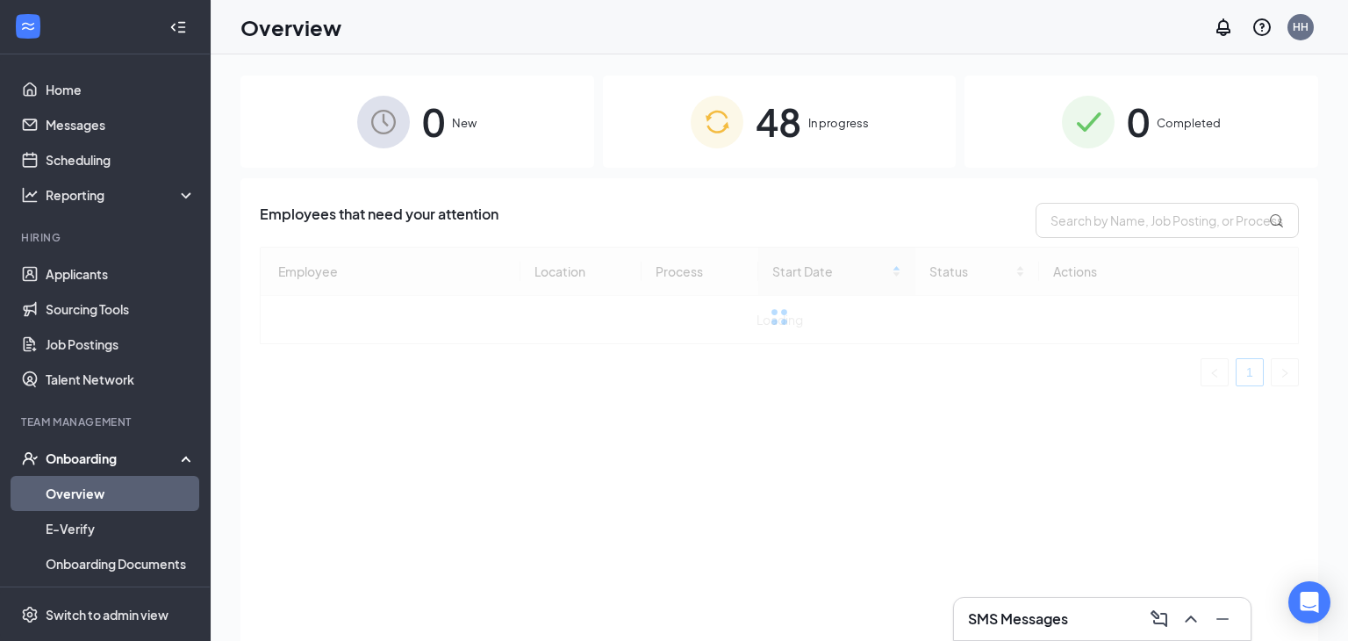
click at [781, 117] on span "48" at bounding box center [779, 121] width 46 height 61
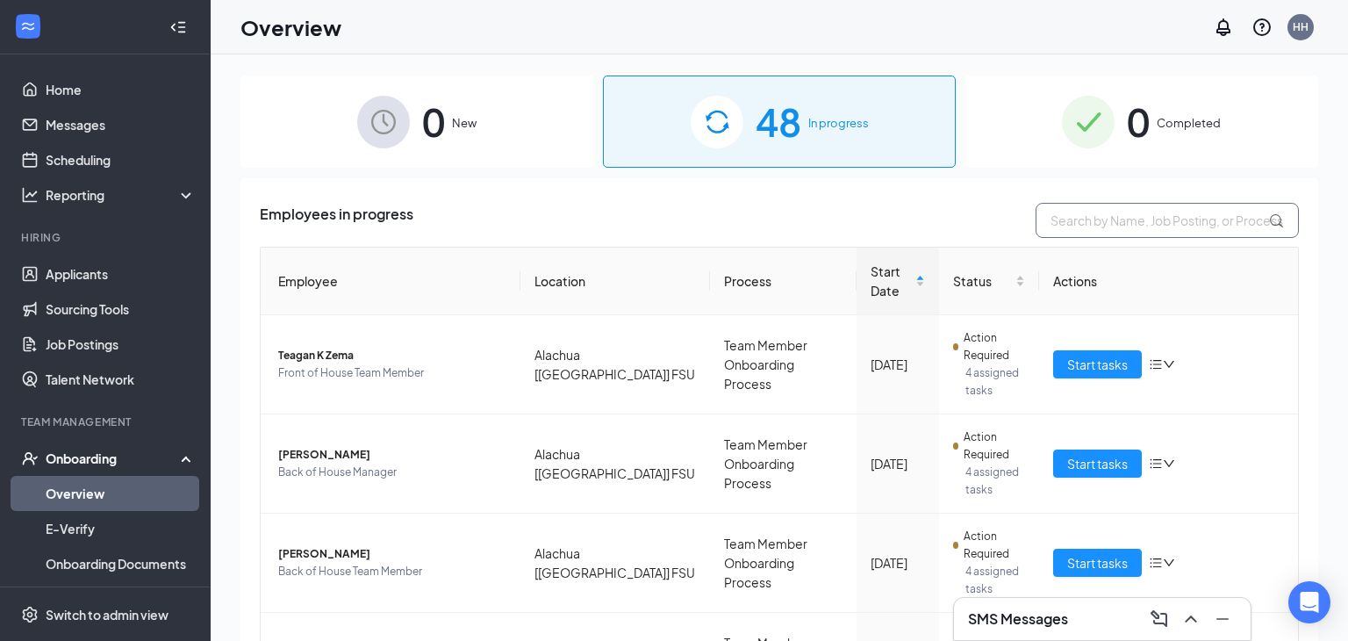
click at [1089, 215] on input "text" at bounding box center [1167, 220] width 263 height 35
type input "soph"
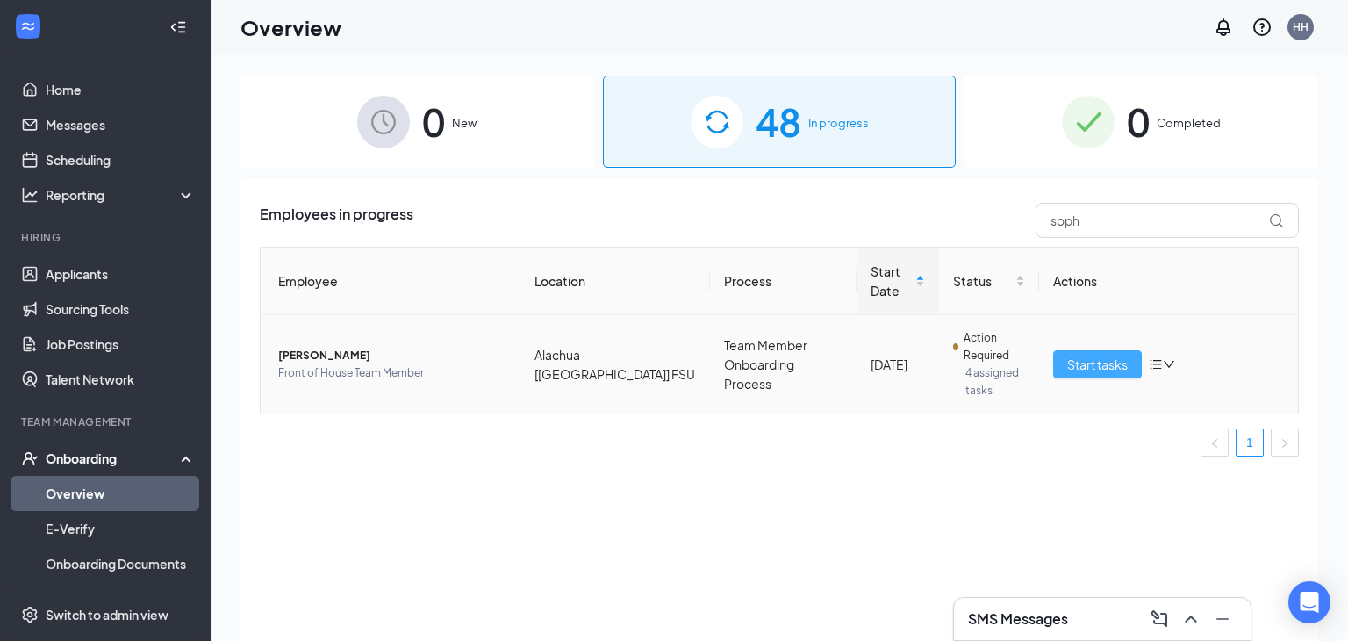
click at [1096, 363] on span "Start tasks" at bounding box center [1097, 364] width 61 height 19
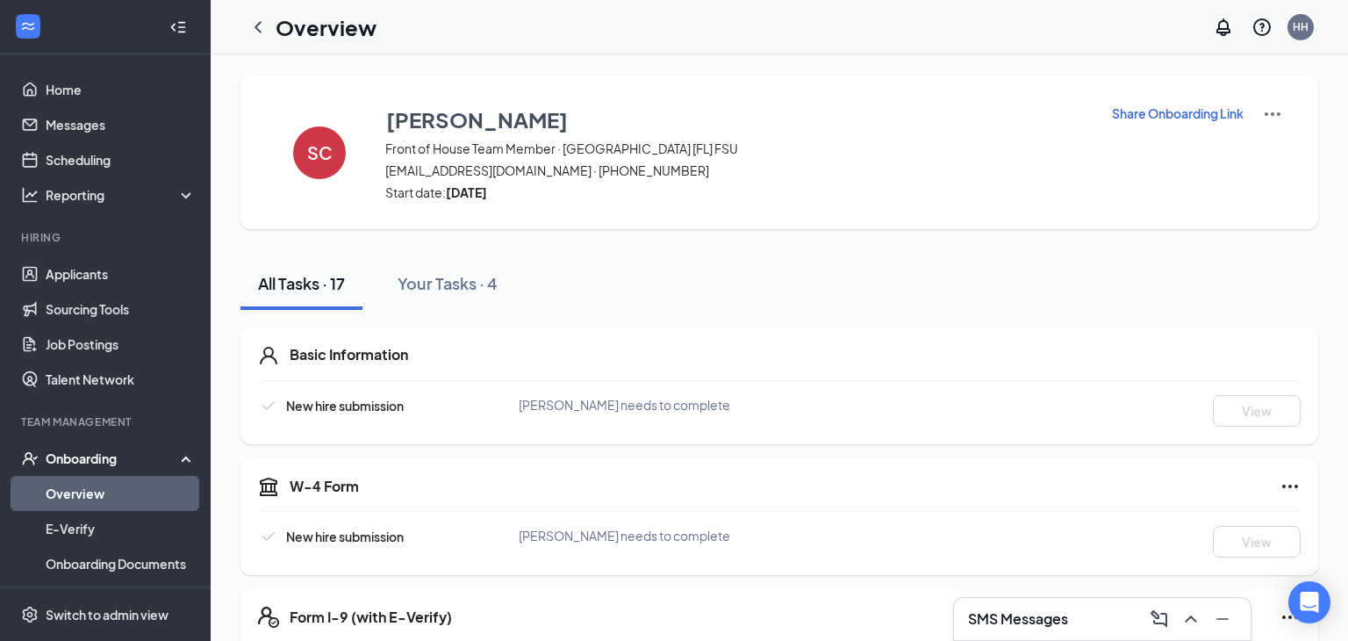
click at [1200, 115] on p "Share Onboarding Link" at bounding box center [1178, 113] width 132 height 18
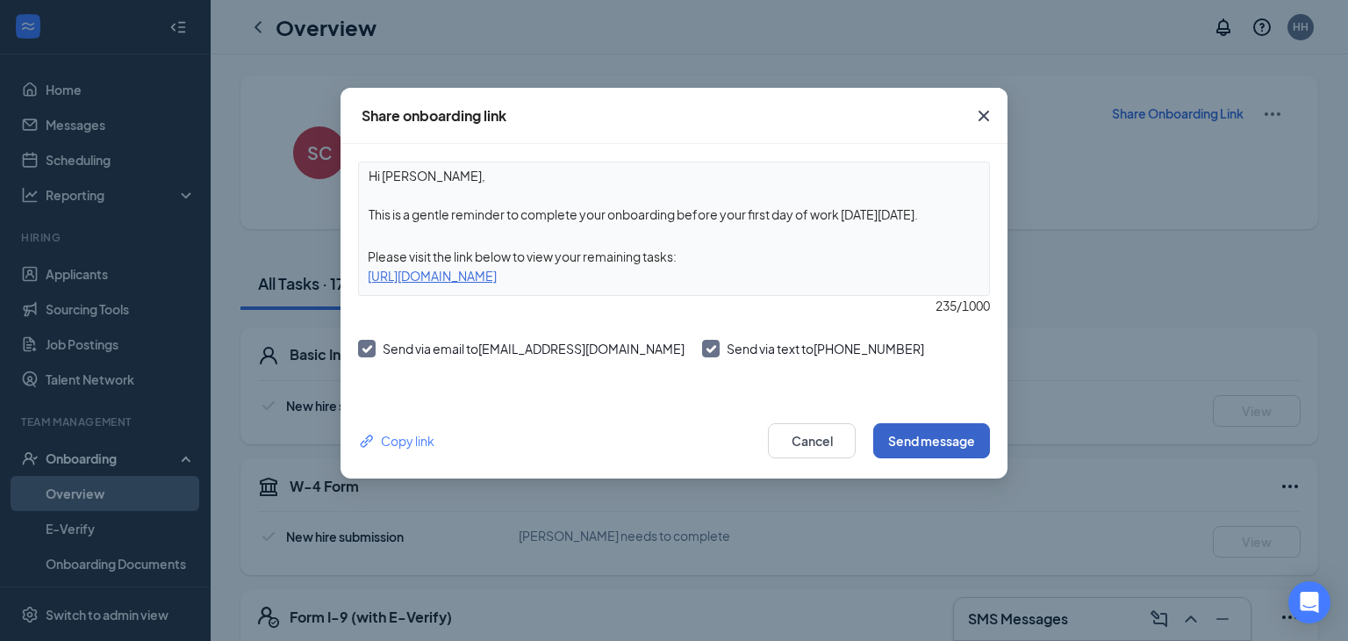
click at [929, 434] on button "Send message" at bounding box center [931, 440] width 117 height 35
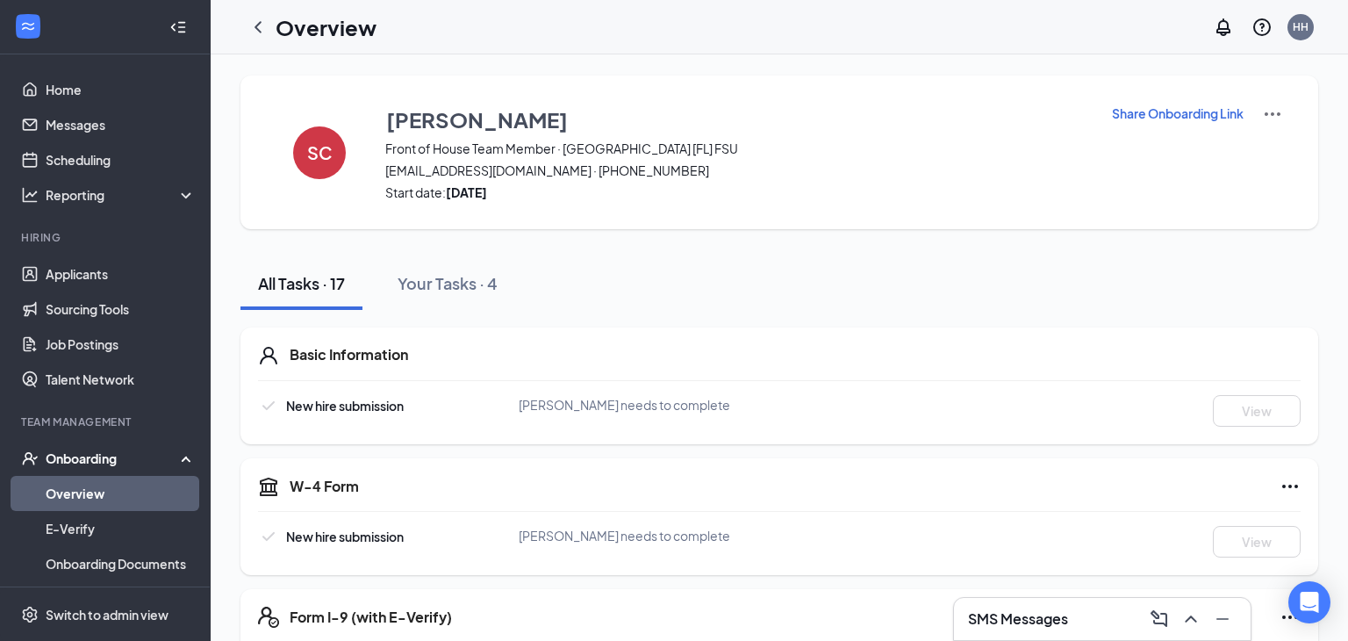
click at [183, 456] on icon at bounding box center [190, 456] width 14 height 0
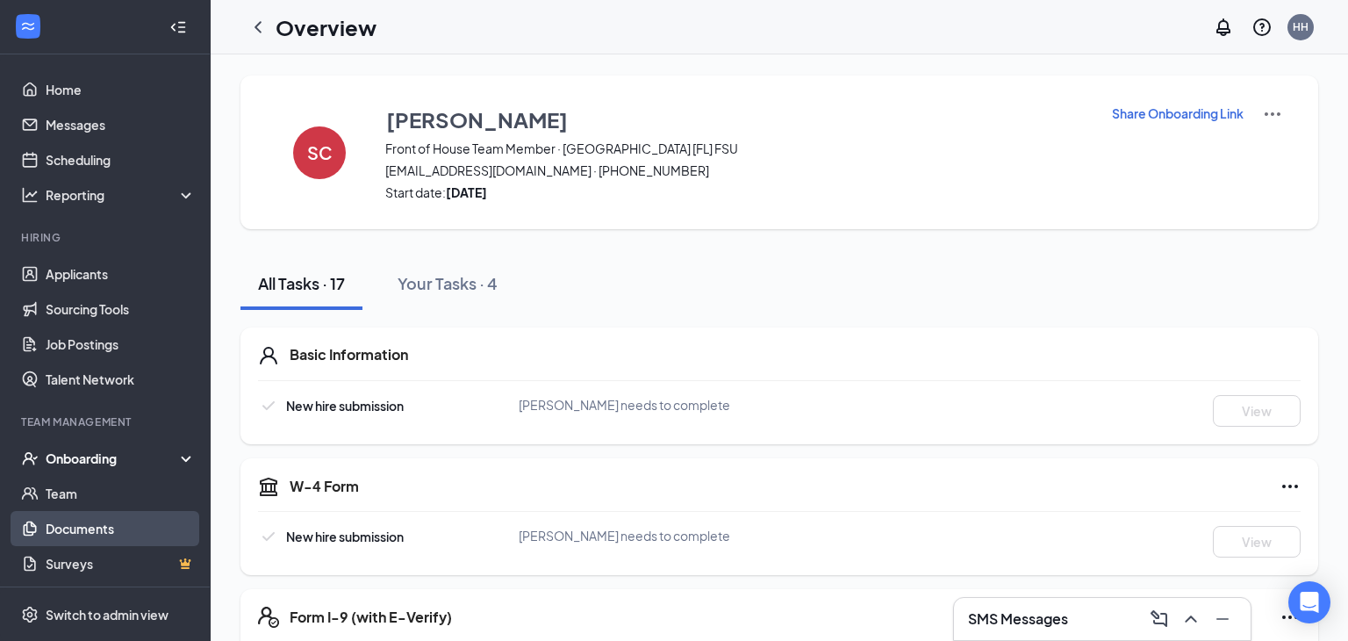
click at [67, 530] on link "Documents" at bounding box center [121, 528] width 150 height 35
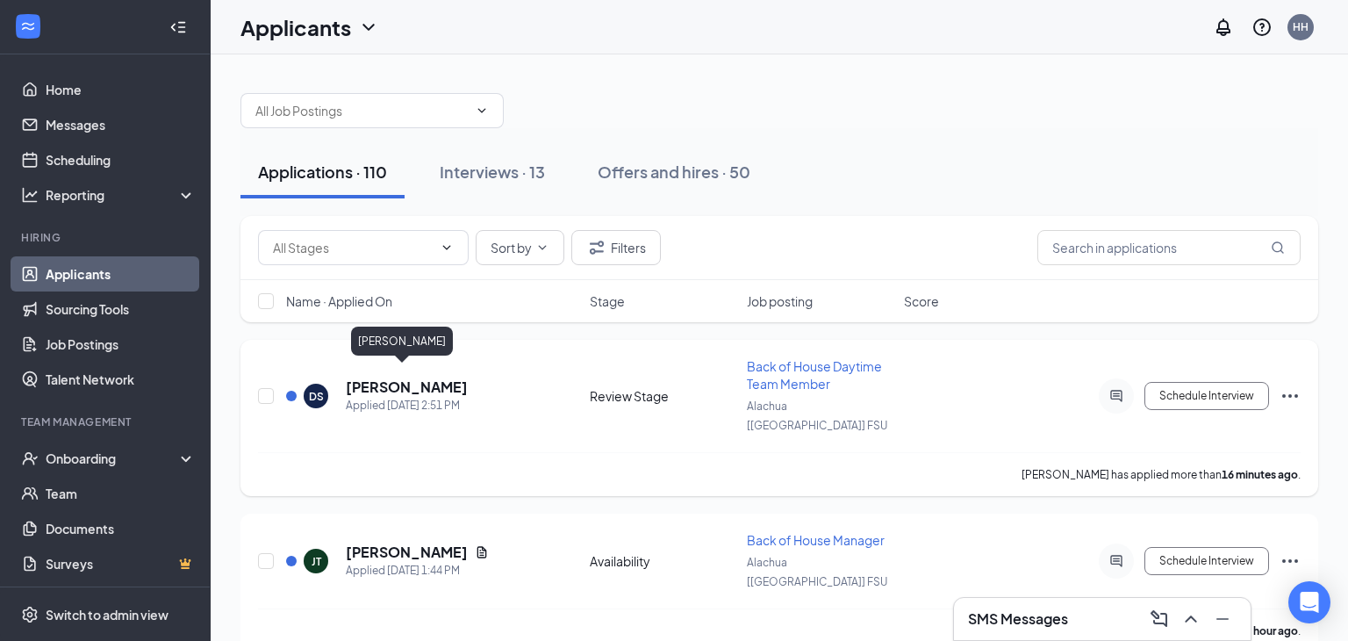
click at [402, 377] on h5 "[PERSON_NAME]" at bounding box center [407, 386] width 122 height 19
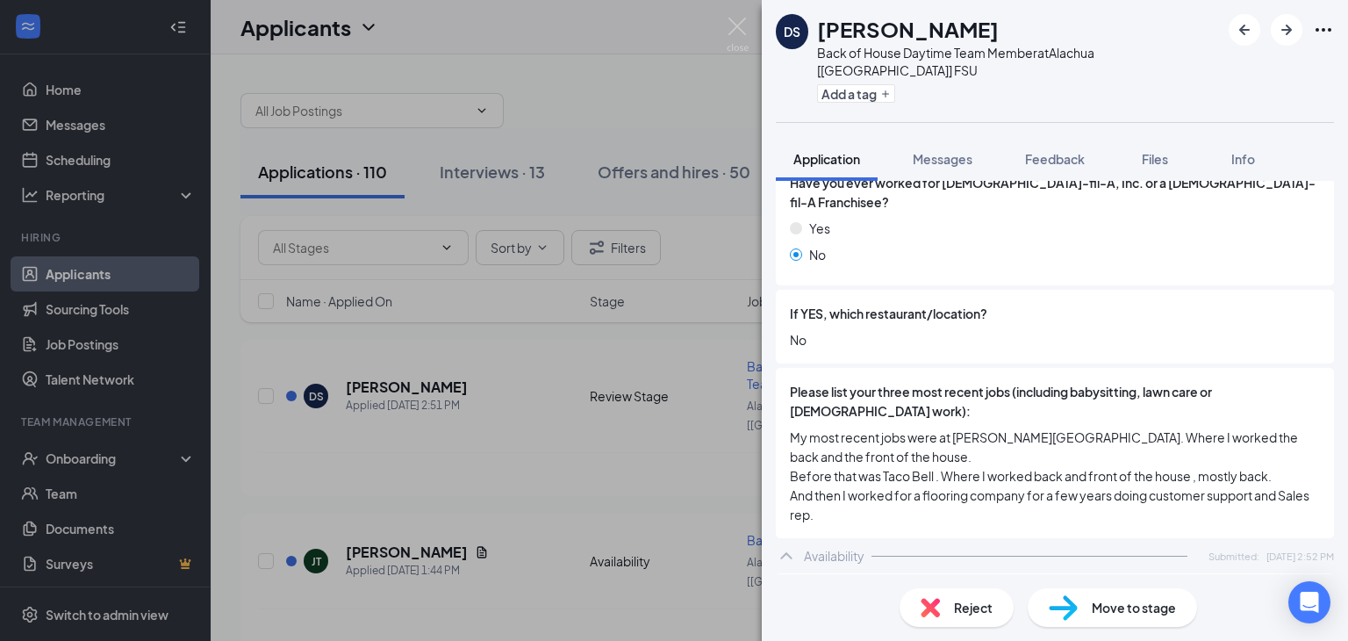
scroll to position [22, 0]
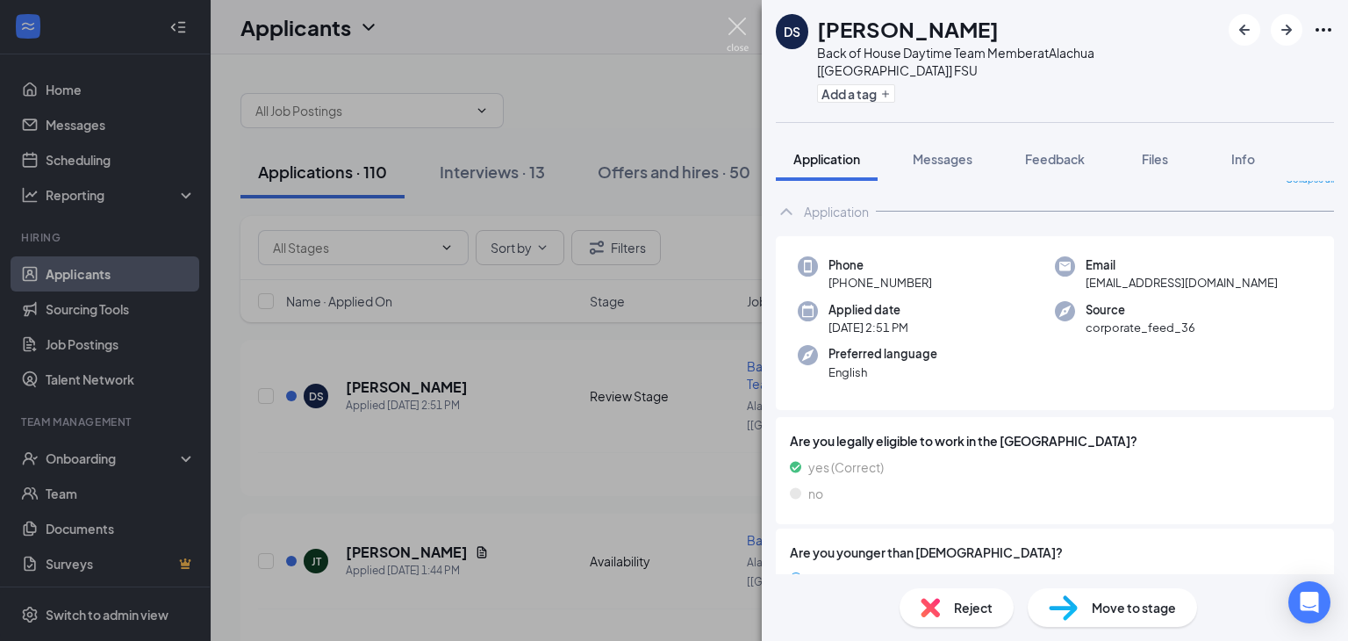
click at [738, 29] on img at bounding box center [738, 35] width 22 height 34
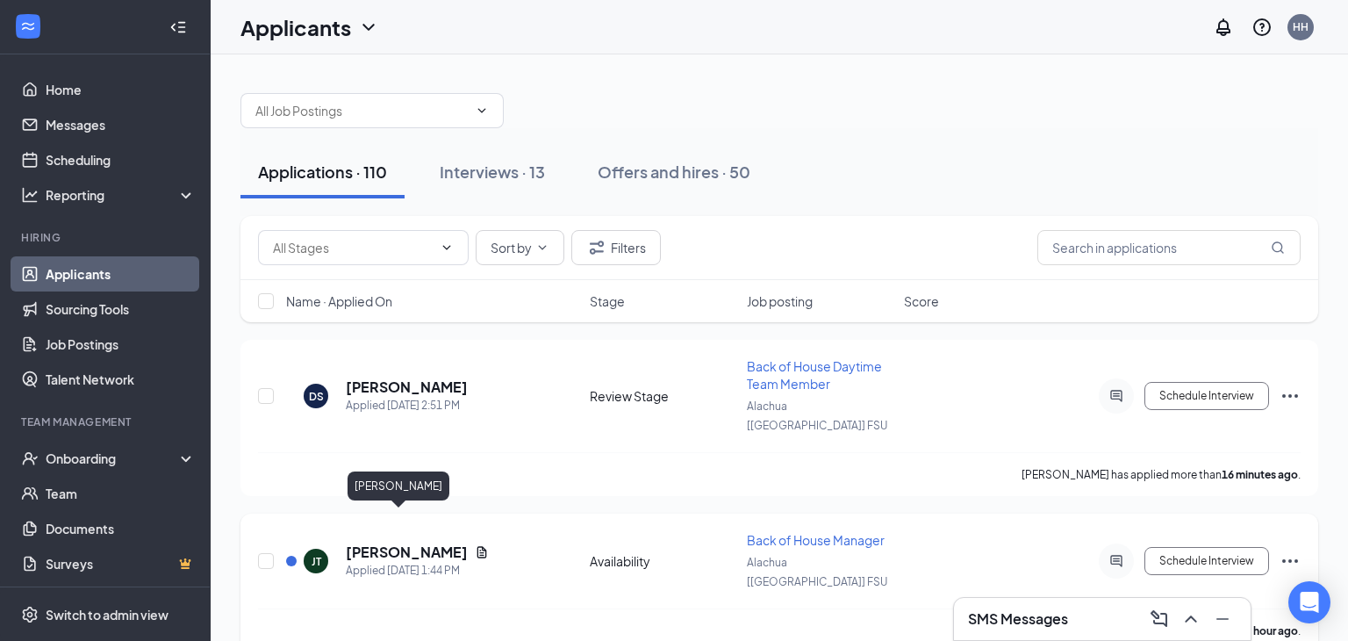
click at [381, 542] on h5 "[PERSON_NAME]" at bounding box center [407, 551] width 122 height 19
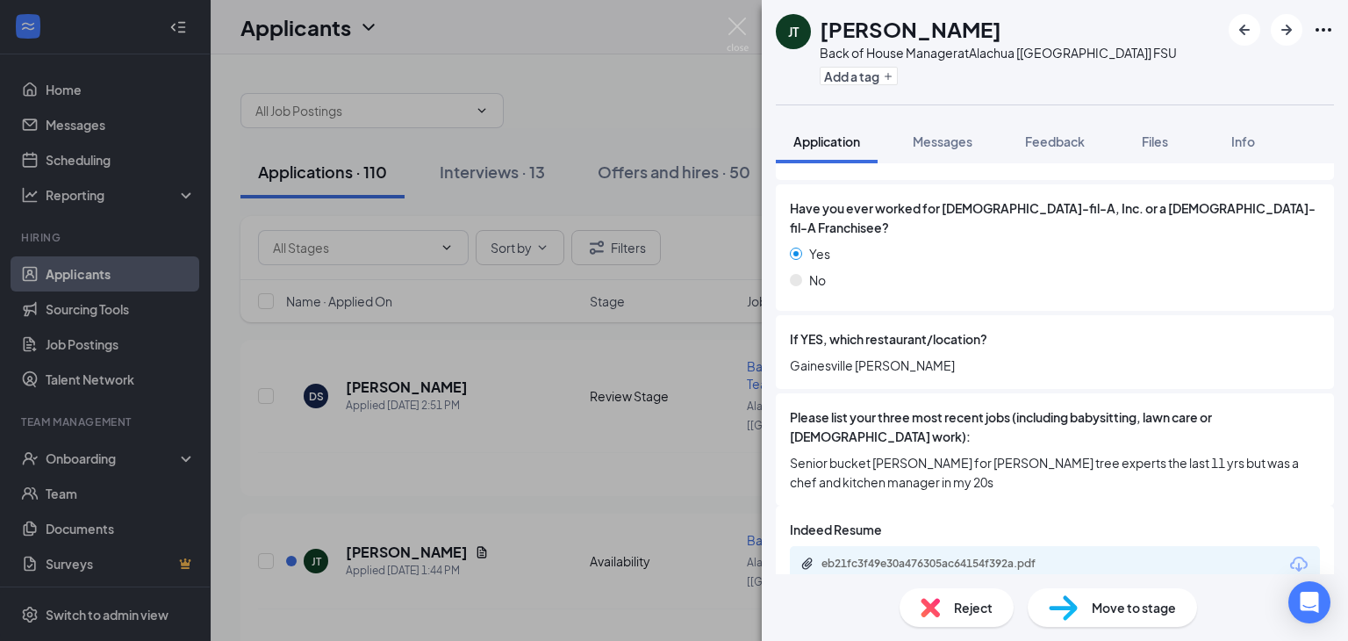
scroll to position [506, 0]
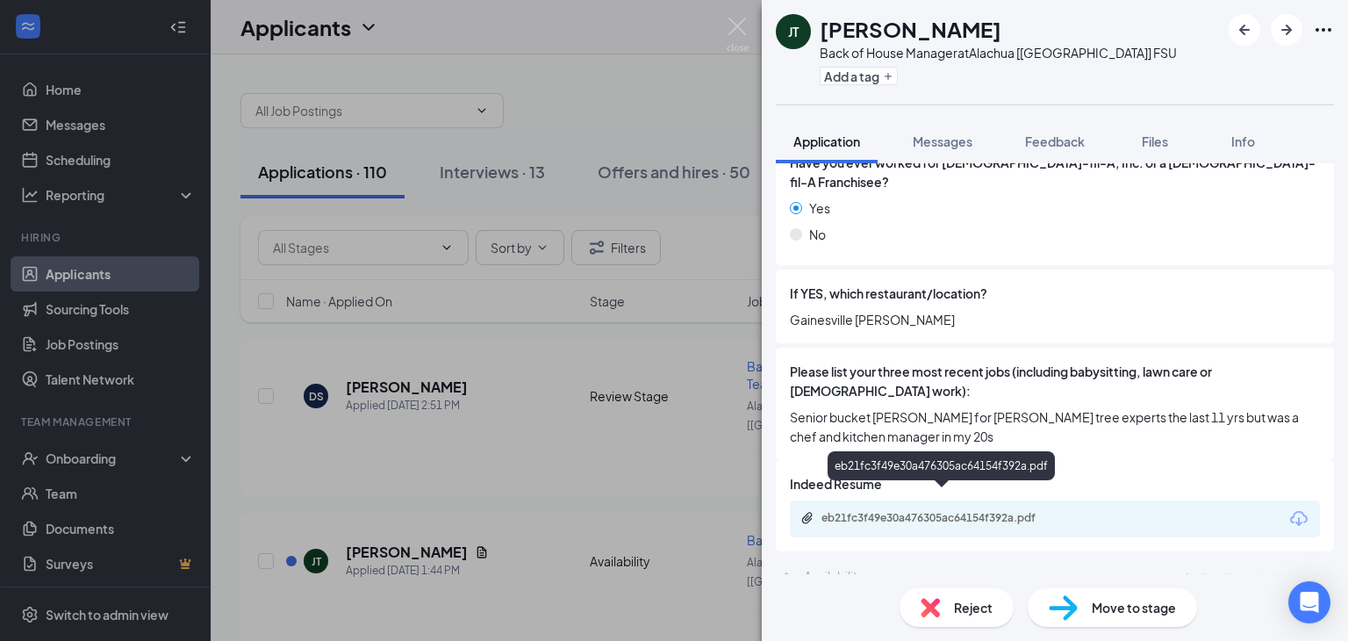
click at [976, 511] on div "eb21fc3f49e30a476305ac64154f392a.pdf" at bounding box center [944, 518] width 246 height 14
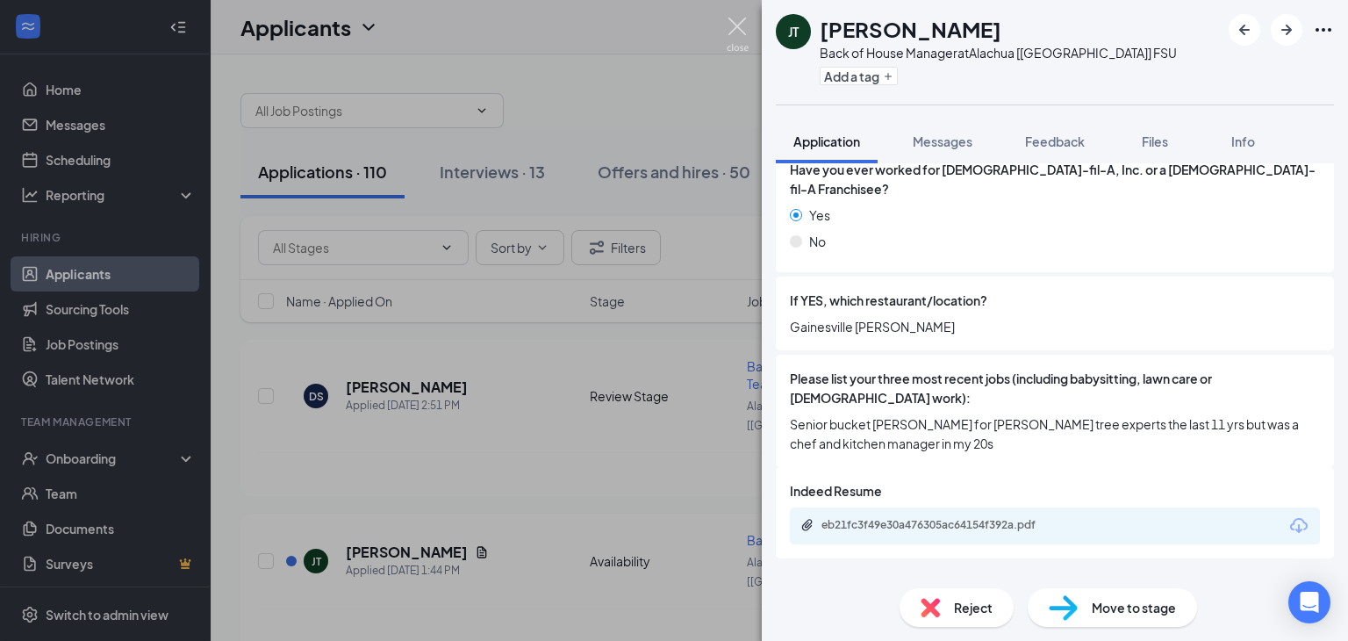
click at [739, 31] on img at bounding box center [738, 35] width 22 height 34
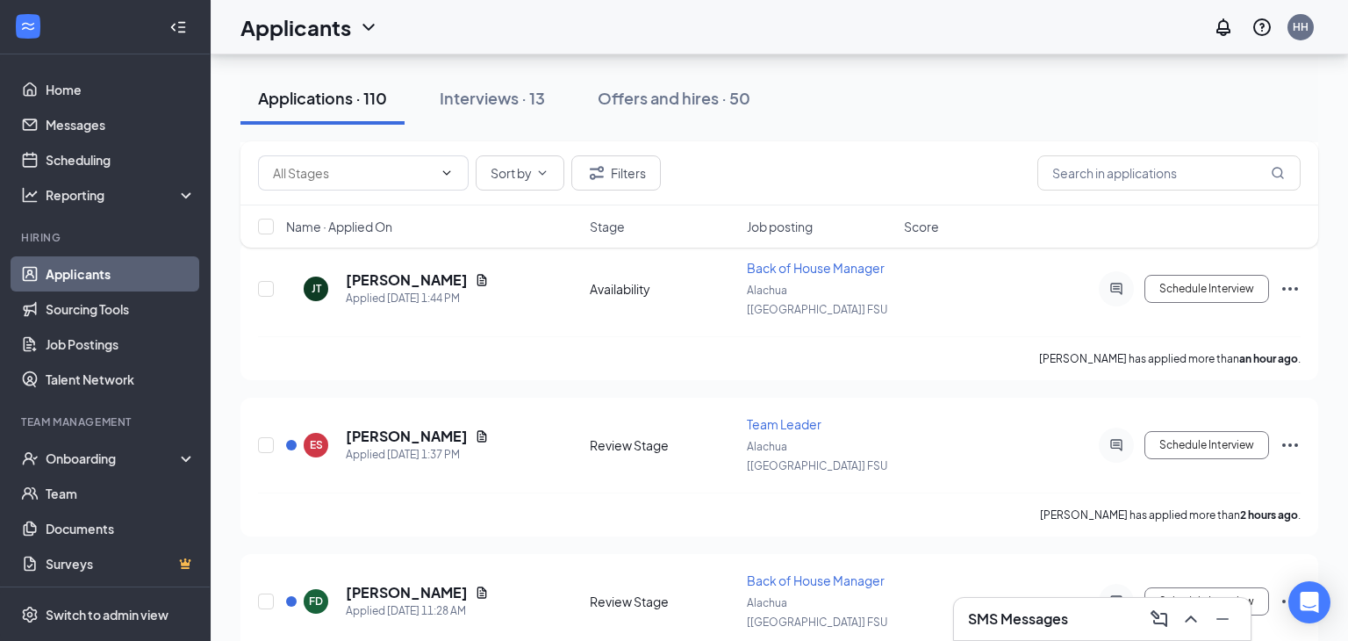
scroll to position [274, 0]
click at [373, 425] on h5 "[PERSON_NAME]" at bounding box center [407, 434] width 122 height 19
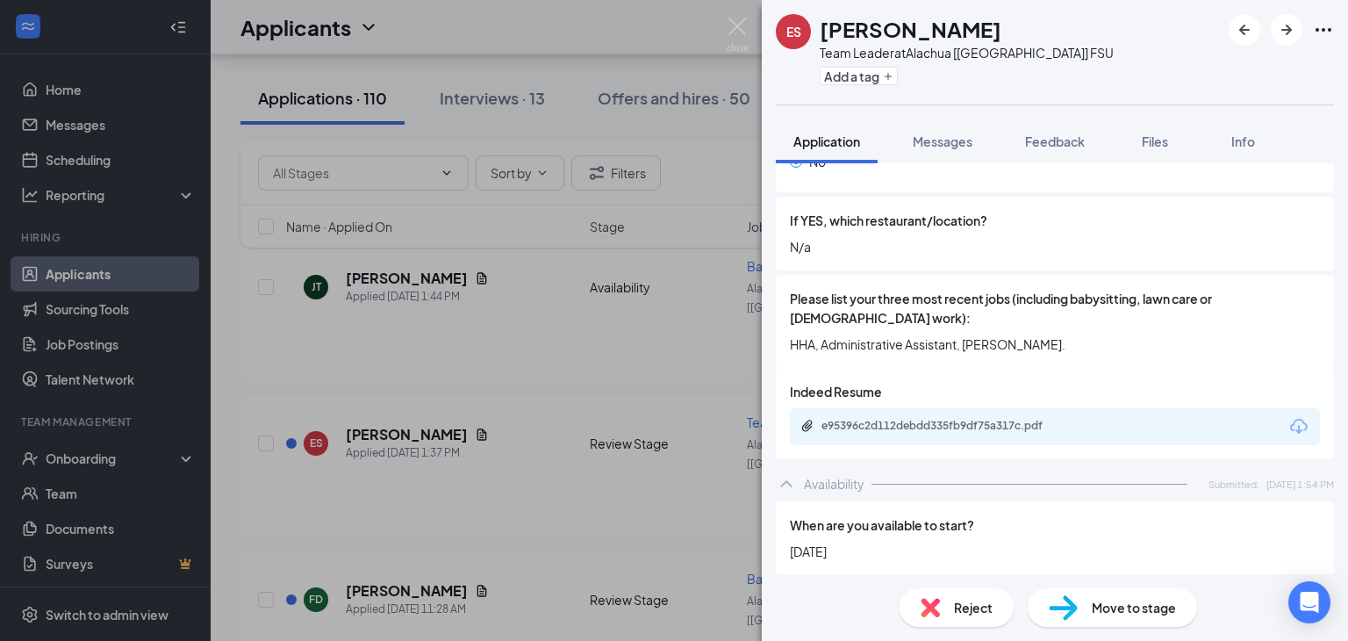
scroll to position [581, 0]
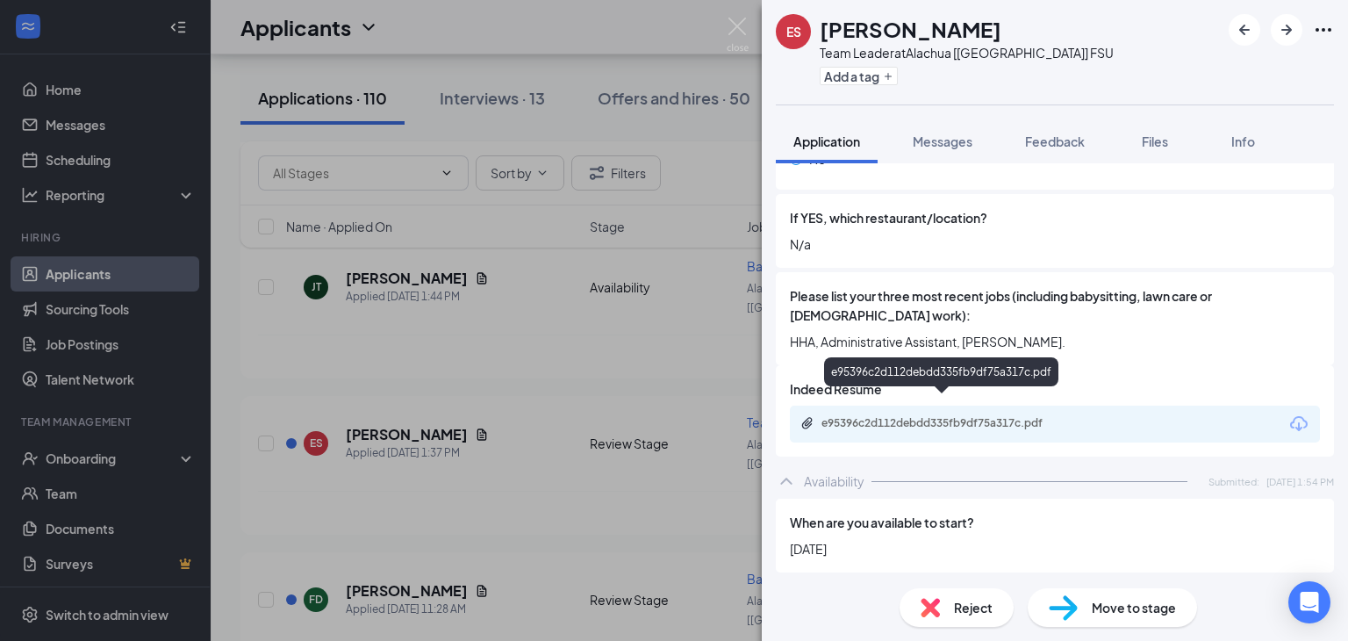
click at [979, 416] on div "e95396c2d112debdd335fb9df75a317c.pdf" at bounding box center [944, 423] width 246 height 14
click at [735, 33] on img at bounding box center [738, 35] width 22 height 34
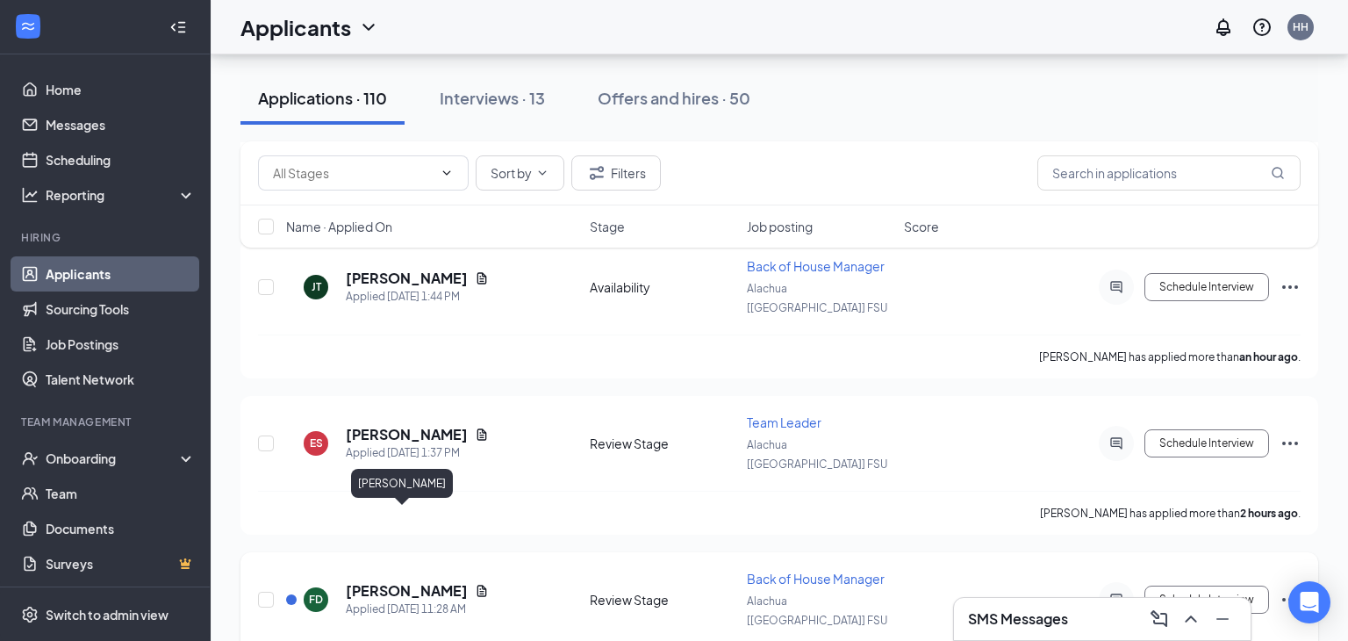
click at [388, 581] on h5 "[PERSON_NAME]" at bounding box center [407, 590] width 122 height 19
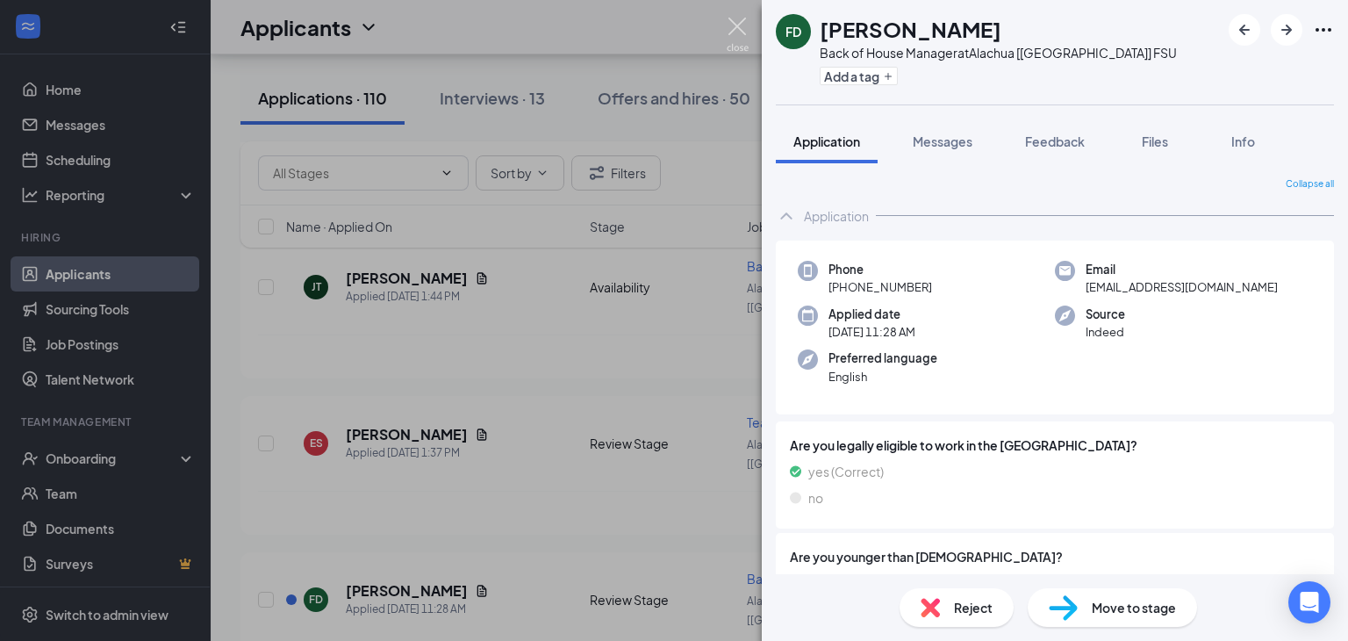
click at [740, 32] on img at bounding box center [738, 35] width 22 height 34
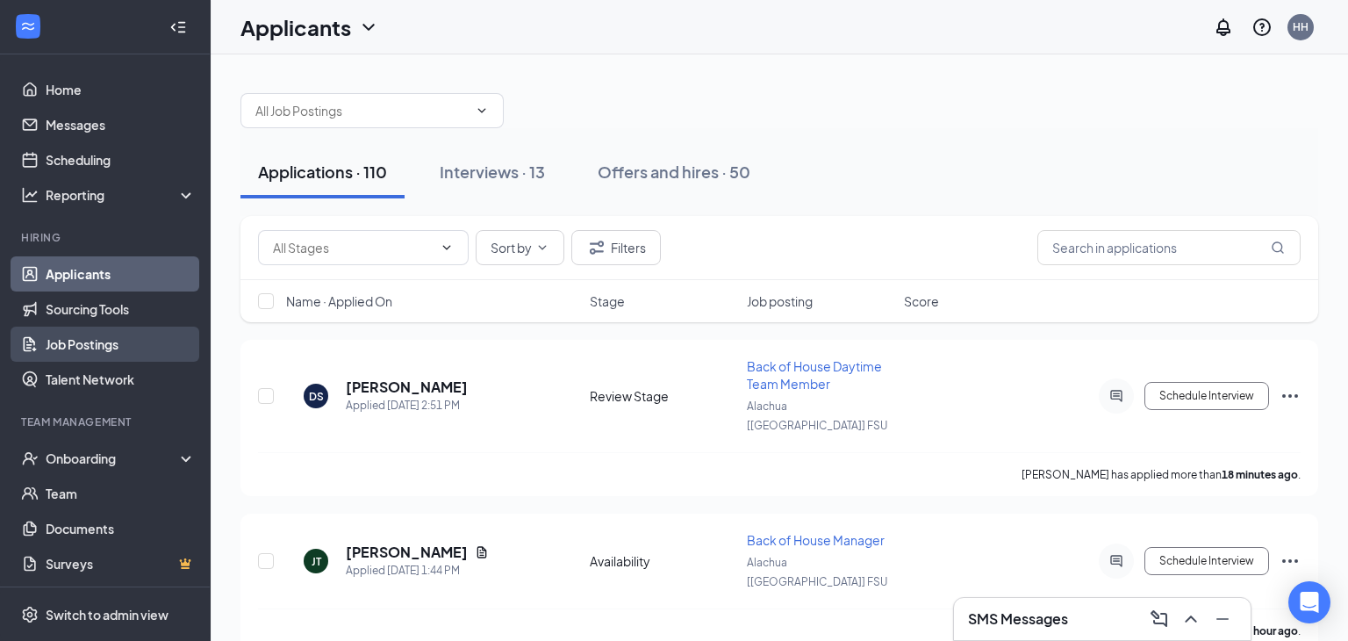
click at [71, 350] on link "Job Postings" at bounding box center [121, 343] width 150 height 35
